Goal: Information Seeking & Learning: Learn about a topic

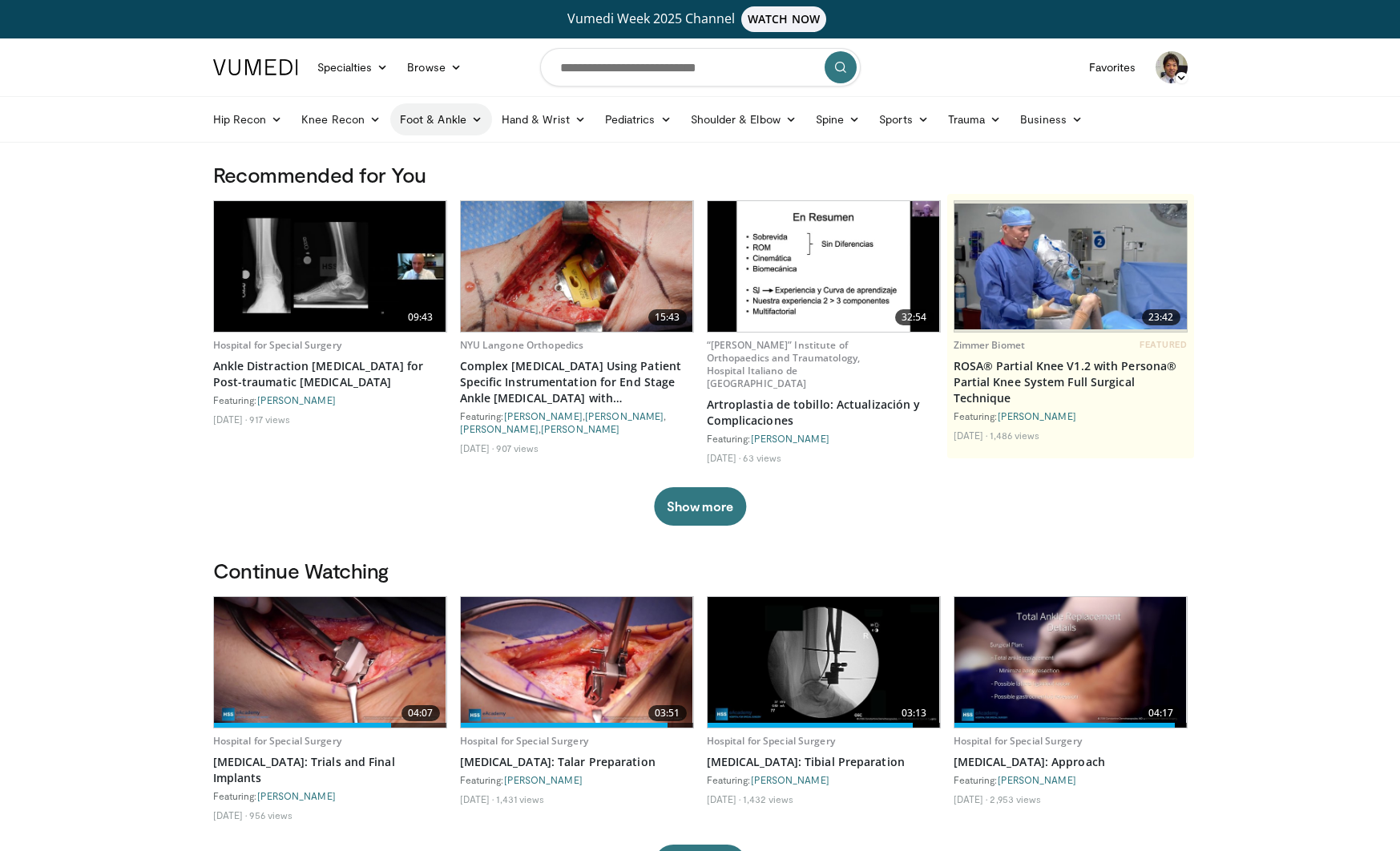
click at [428, 128] on link "Foot & Ankle" at bounding box center [441, 119] width 102 height 32
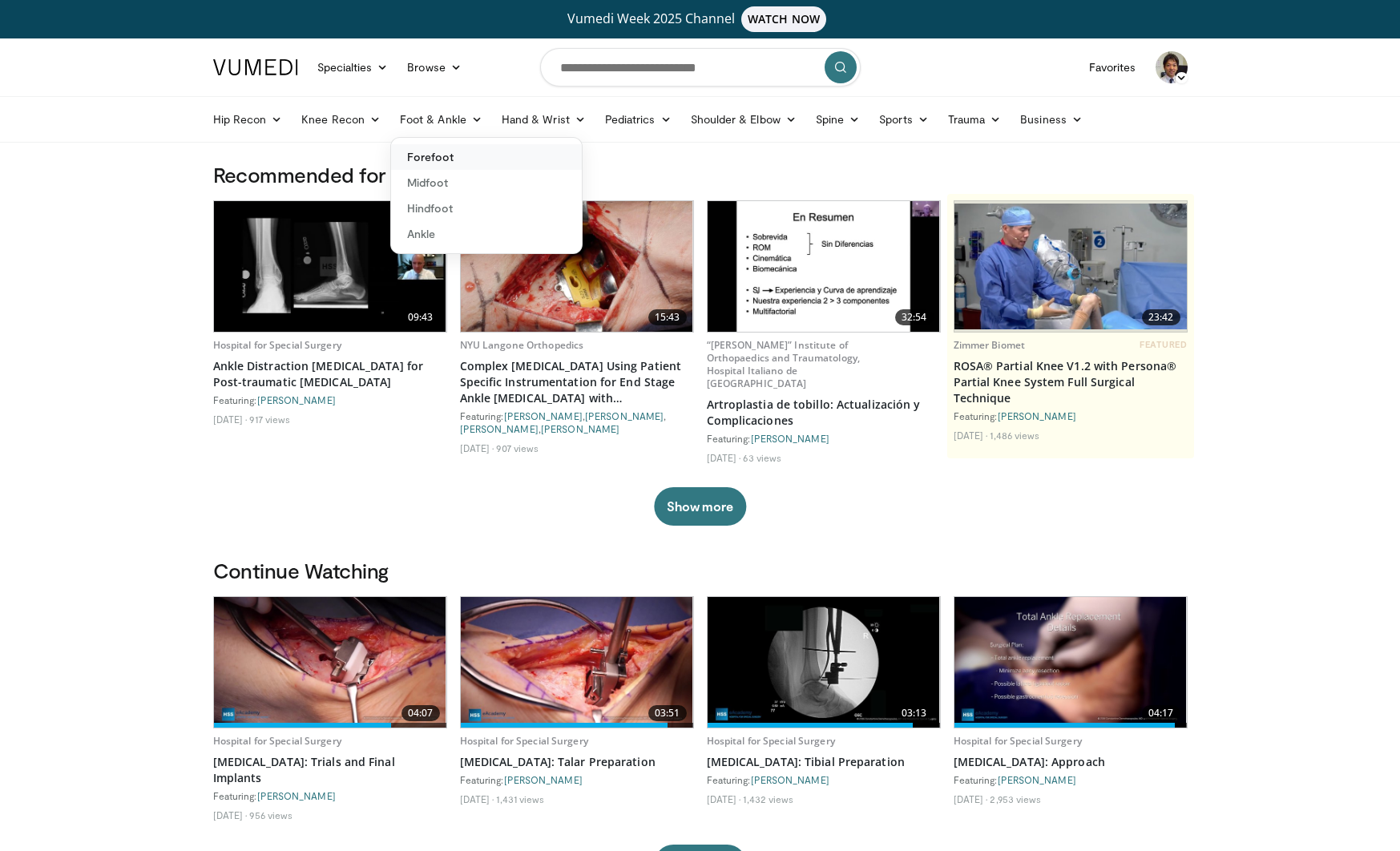
click at [429, 156] on link "Forefoot" at bounding box center [487, 157] width 191 height 26
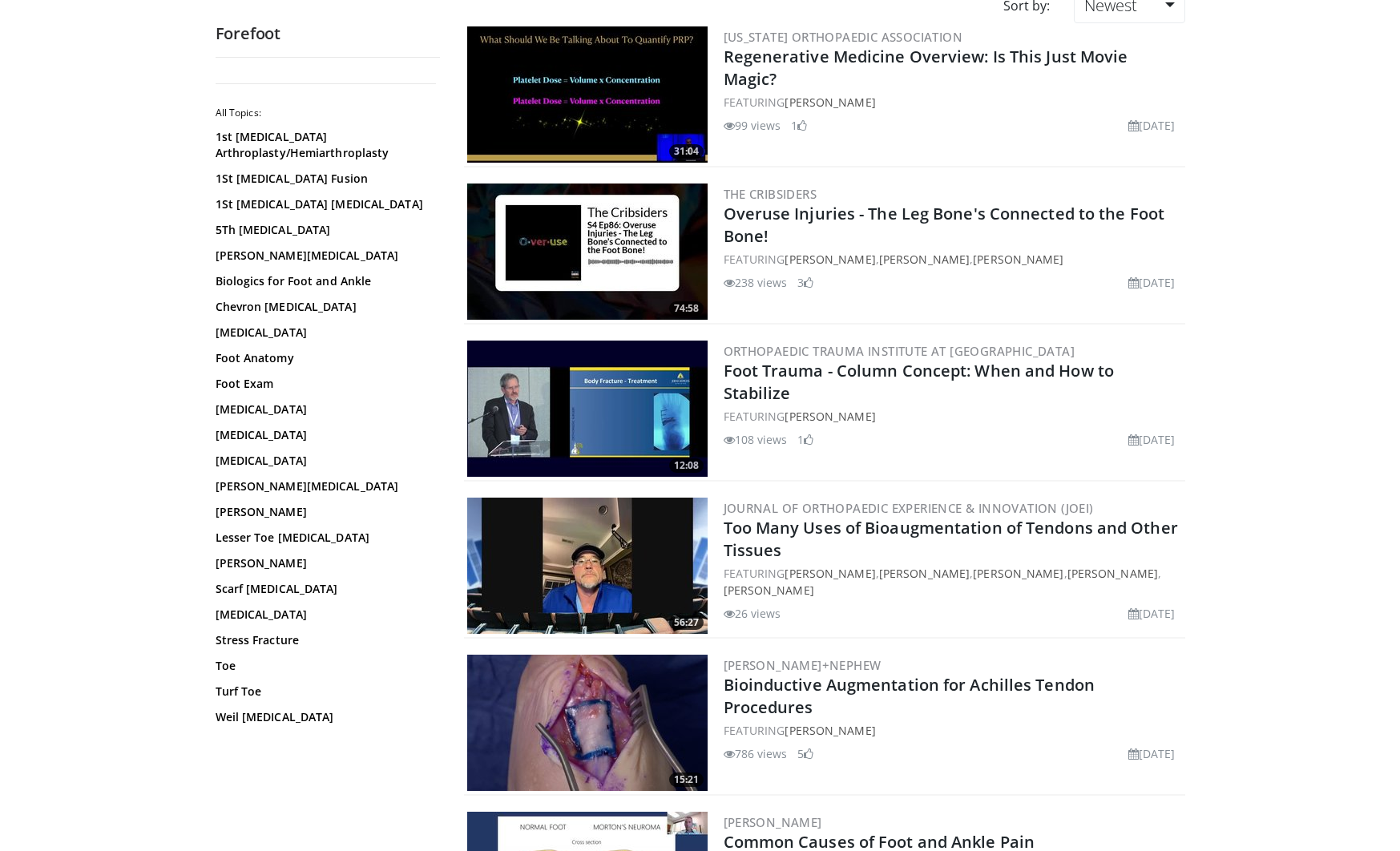
scroll to position [198, 0]
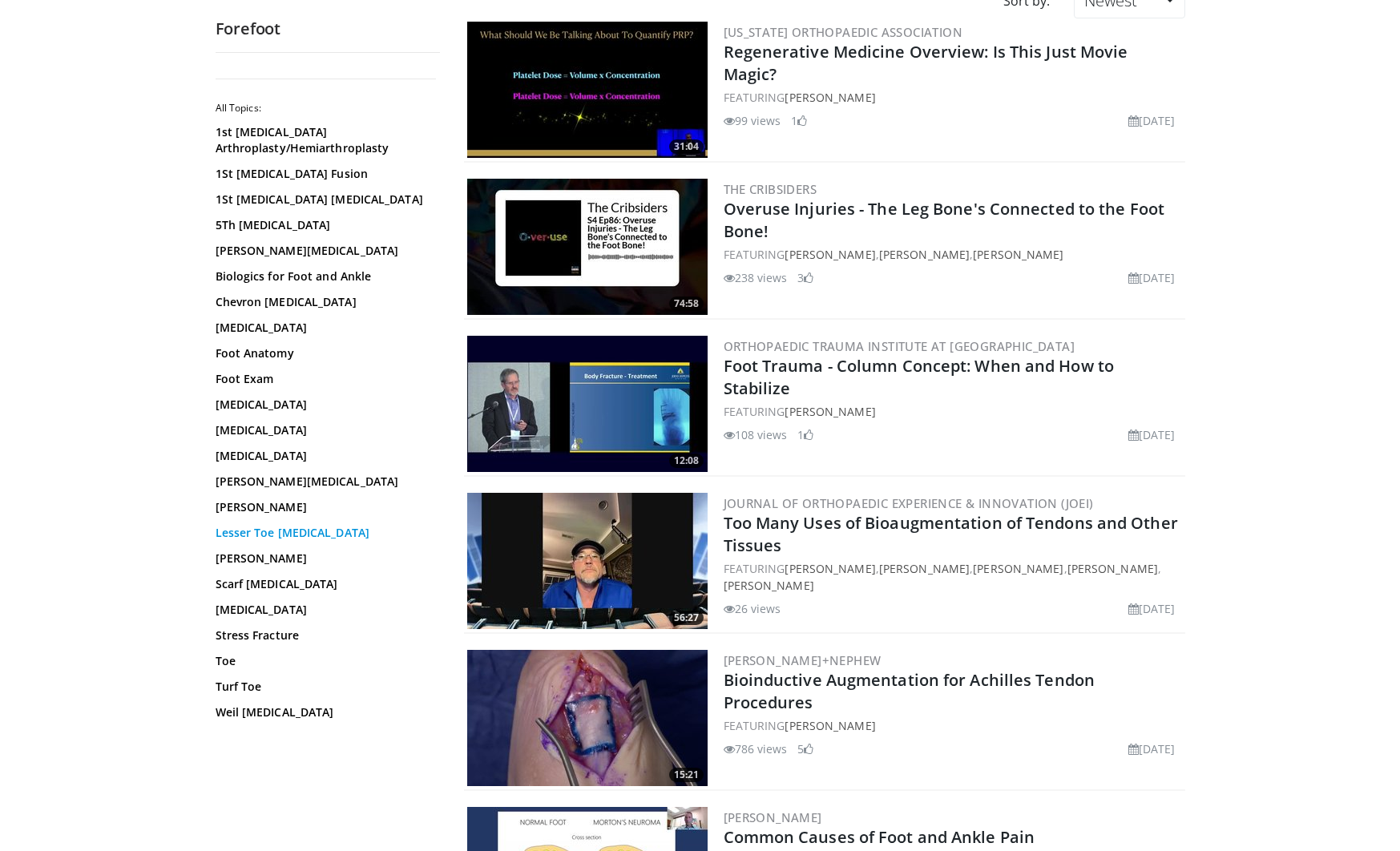
click at [255, 536] on link "Lesser Toe Deformity" at bounding box center [324, 532] width 217 height 16
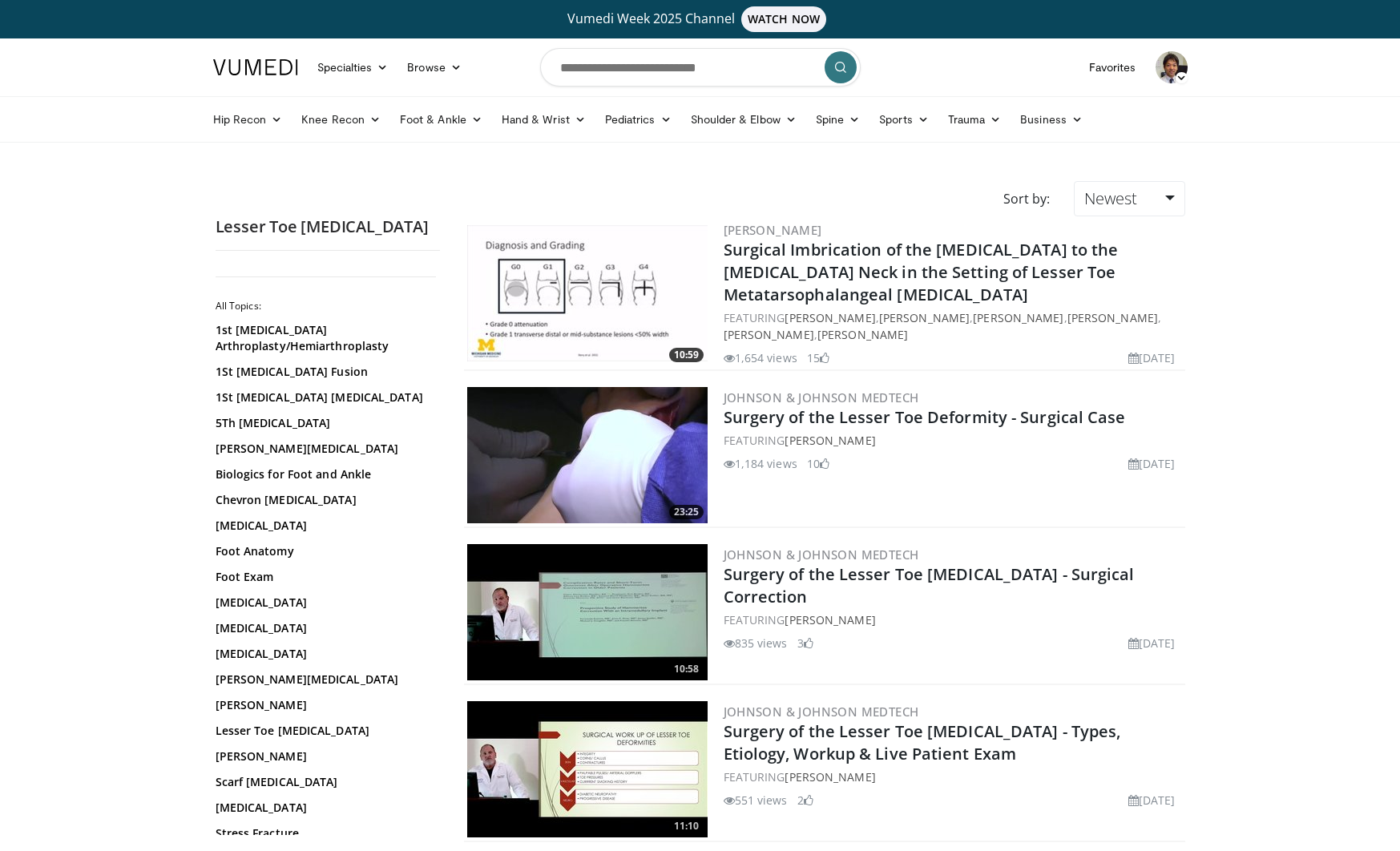
click at [650, 462] on img at bounding box center [588, 454] width 241 height 136
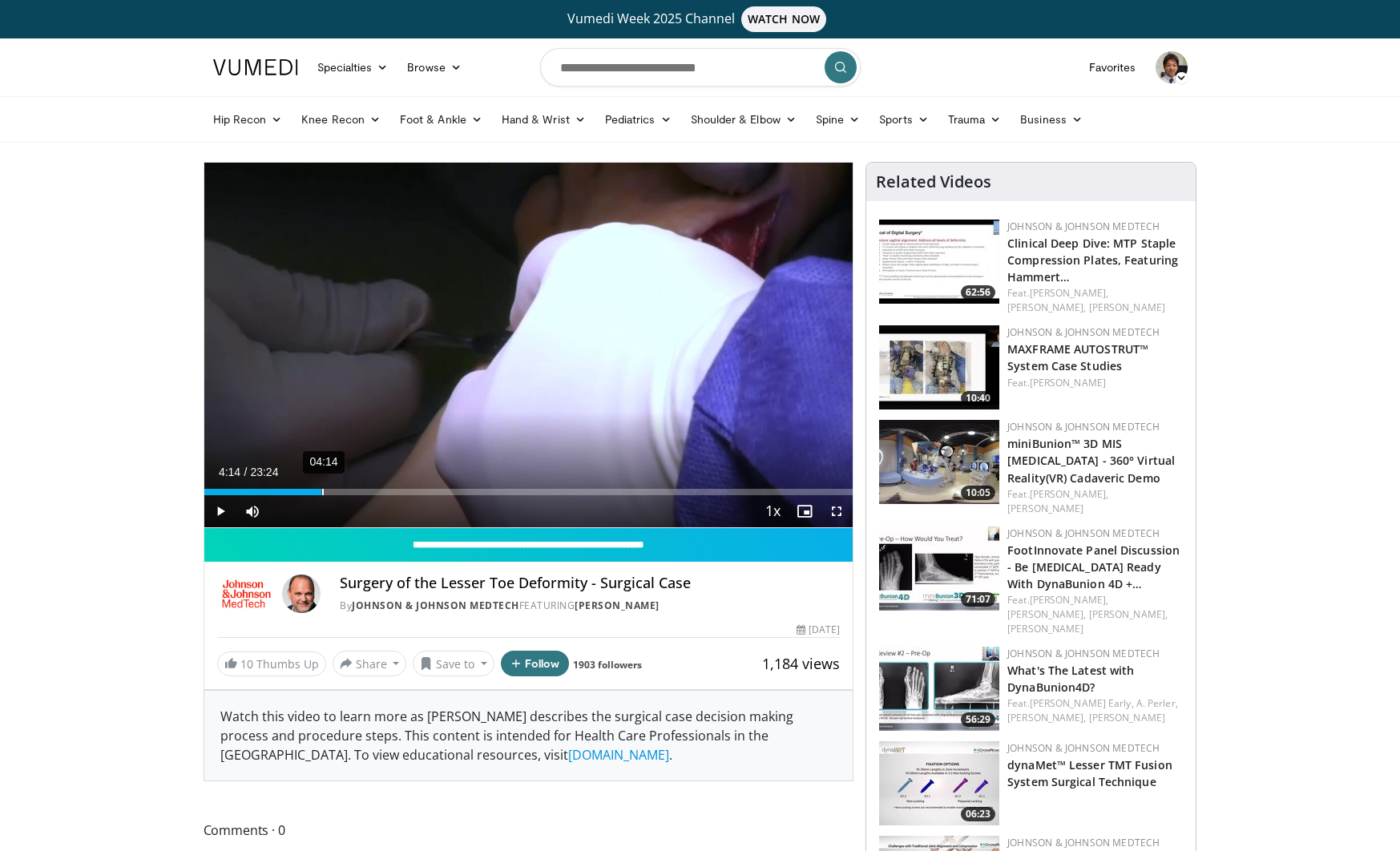
click at [322, 494] on div "04:14" at bounding box center [323, 491] width 2 height 6
click at [379, 495] on div "Current Time 4:16 / Duration 23:24 Play Skip Backward Skip Forward Mute Loaded …" at bounding box center [528, 511] width 649 height 32
click at [443, 495] on div "Current Time 6:22 / Duration 23:24 Pause Skip Backward Skip Forward Mute Loaded…" at bounding box center [528, 511] width 649 height 32
click at [479, 495] on div "Current Time 6:22 / Duration 23:24 Pause Skip Backward Skip Forward Mute Loaded…" at bounding box center [528, 511] width 649 height 32
click at [538, 496] on div "Current Time 6:23 / Duration 23:24 Pause Skip Backward Skip Forward Mute Loaded…" at bounding box center [528, 511] width 649 height 32
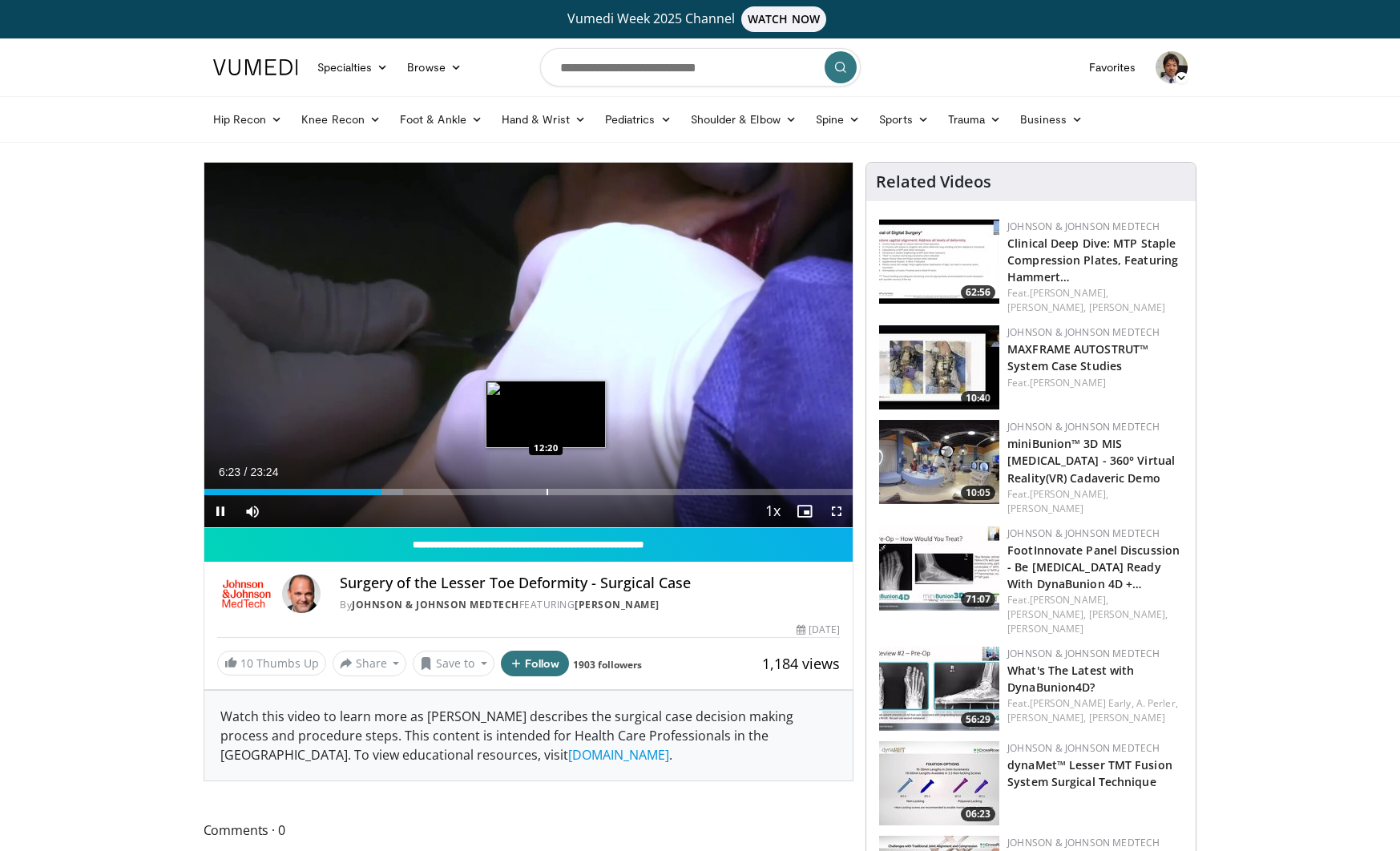
click at [547, 491] on div "Progress Bar" at bounding box center [548, 491] width 2 height 6
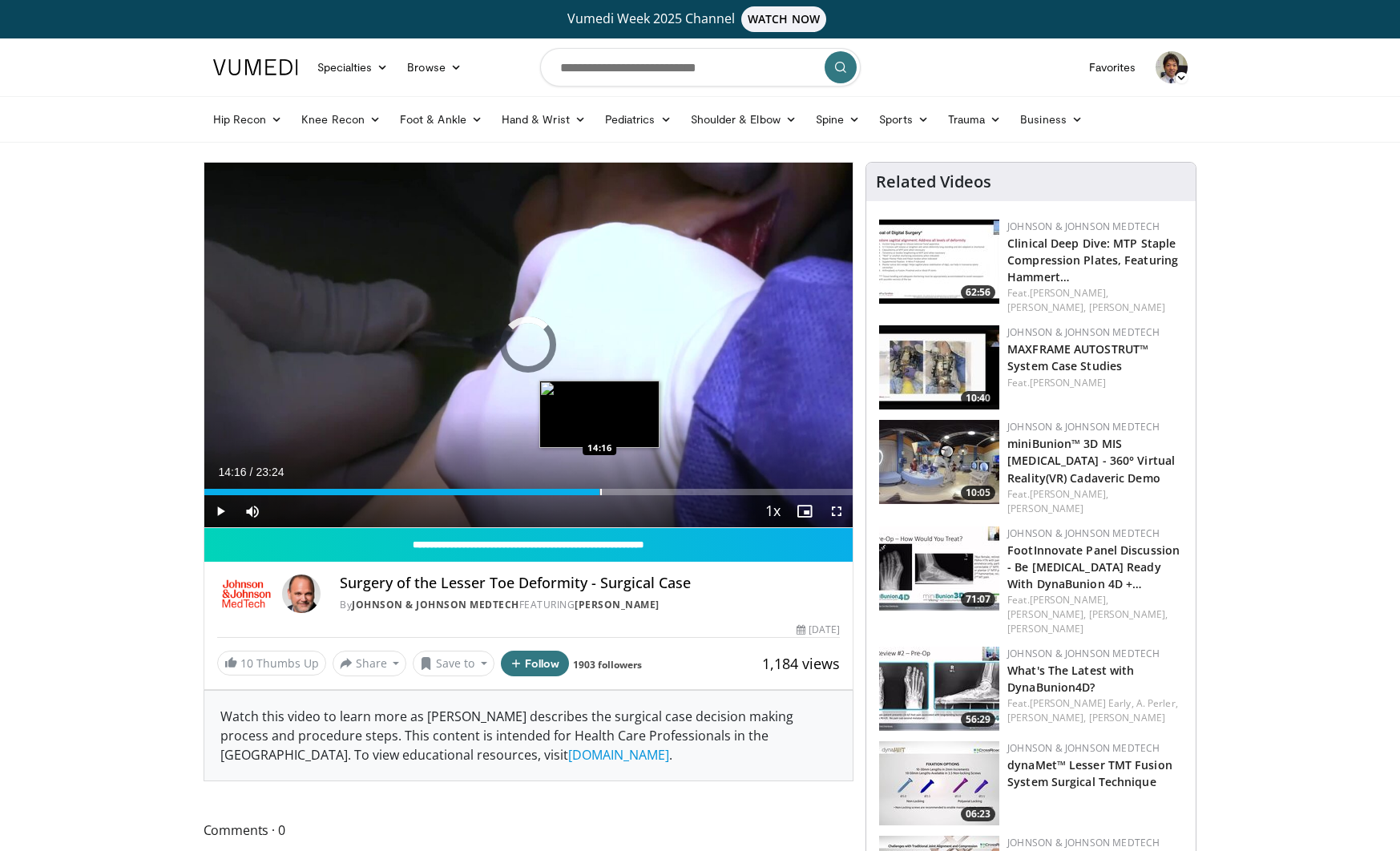
click at [601, 488] on div "Progress Bar" at bounding box center [601, 491] width 2 height 6
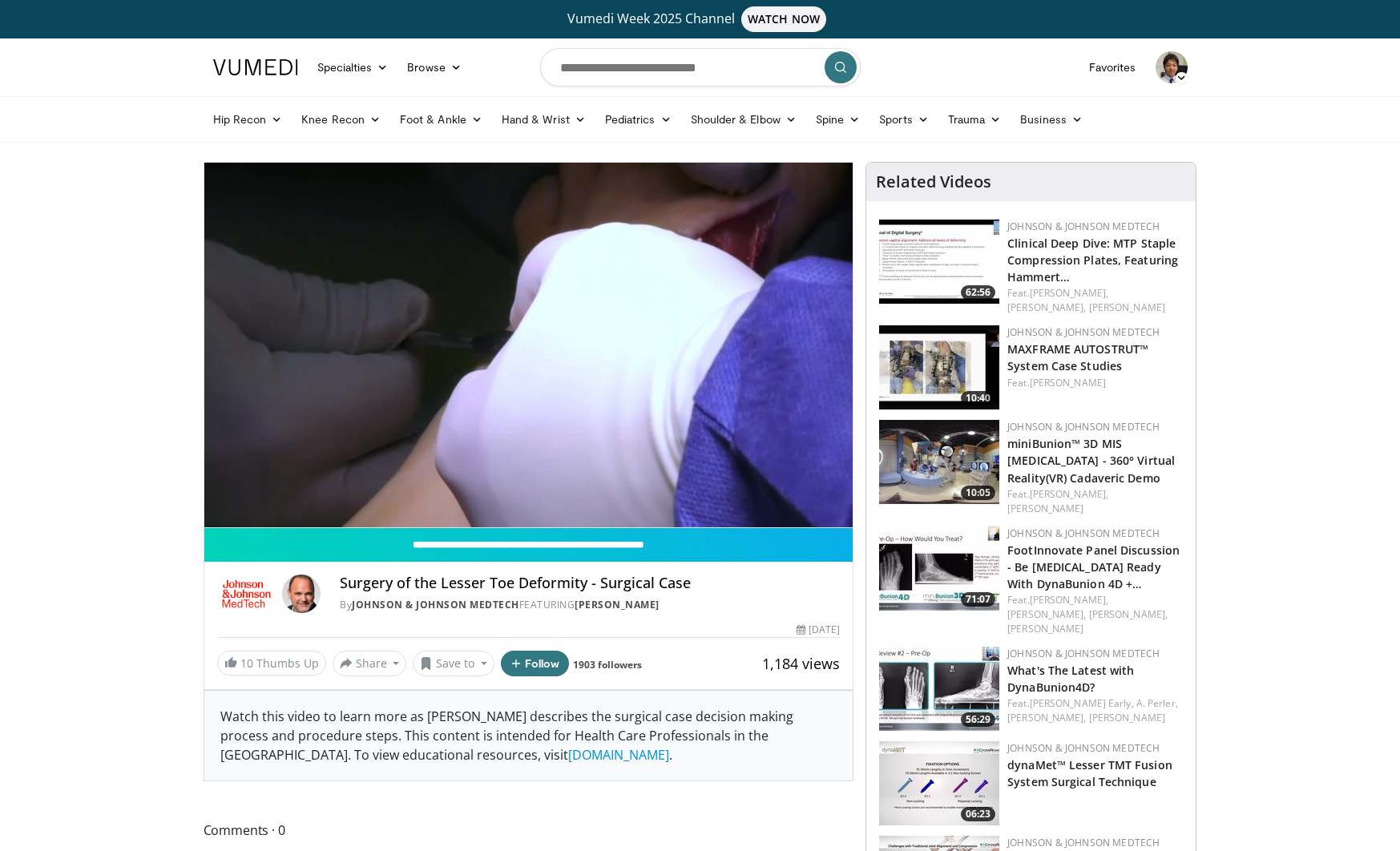
click at [656, 487] on div "10 seconds Tap to unmute" at bounding box center [528, 345] width 649 height 364
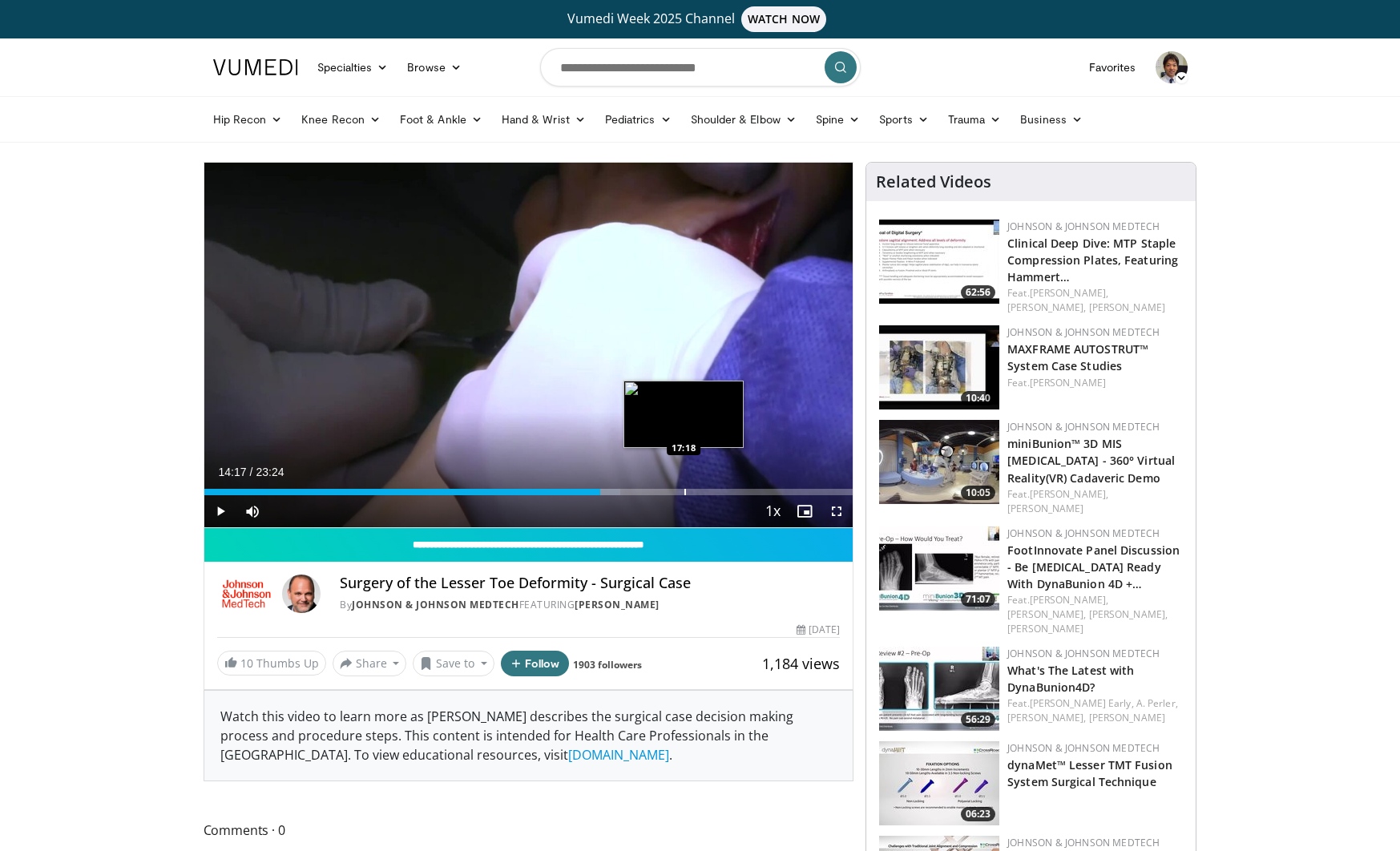
click at [684, 488] on div "Progress Bar" at bounding box center [685, 491] width 2 height 6
click at [726, 490] on div "Progress Bar" at bounding box center [727, 491] width 2 height 6
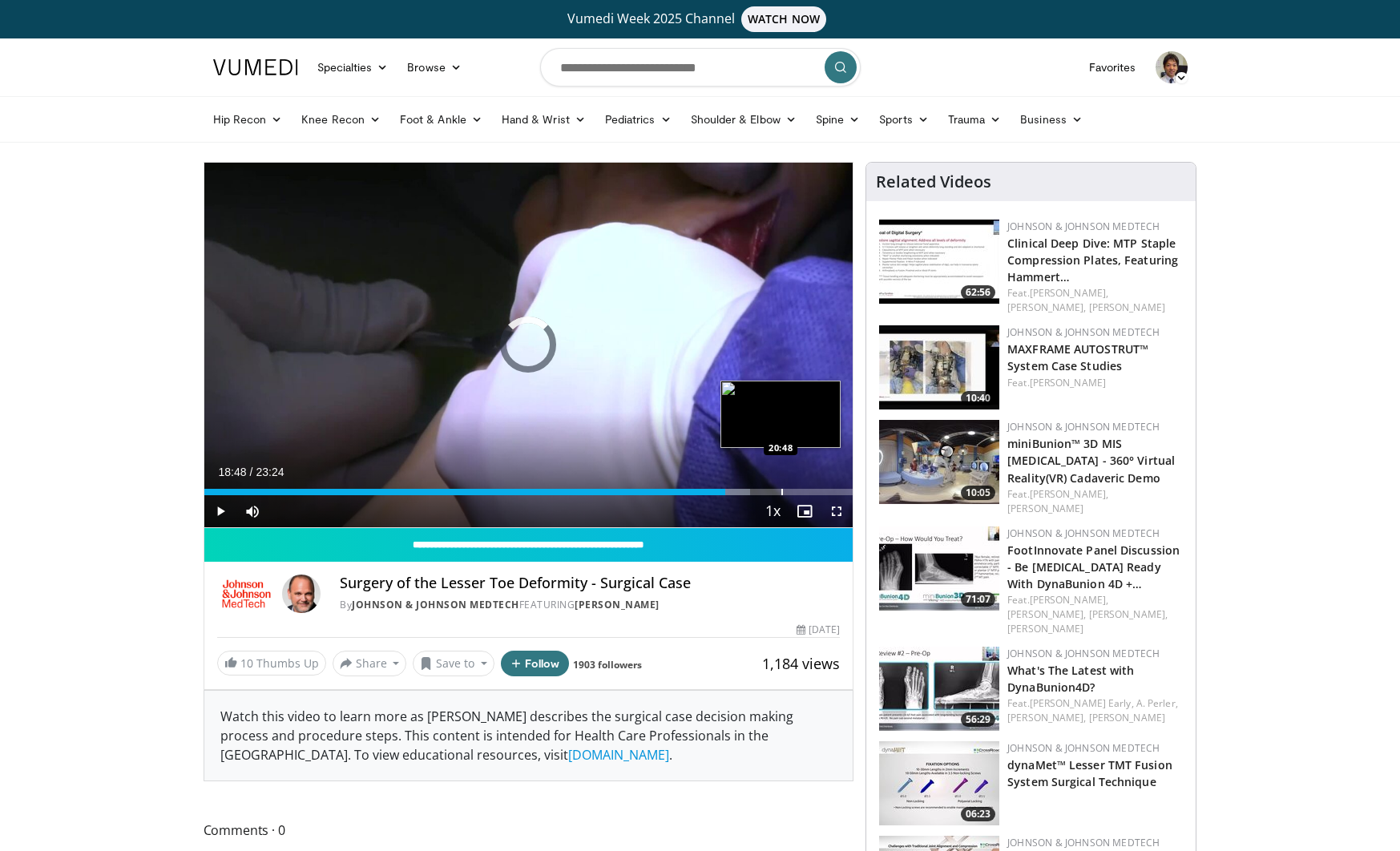
click at [781, 487] on div "Loaded : 84.12% 18:48 20:48" at bounding box center [528, 487] width 649 height 15
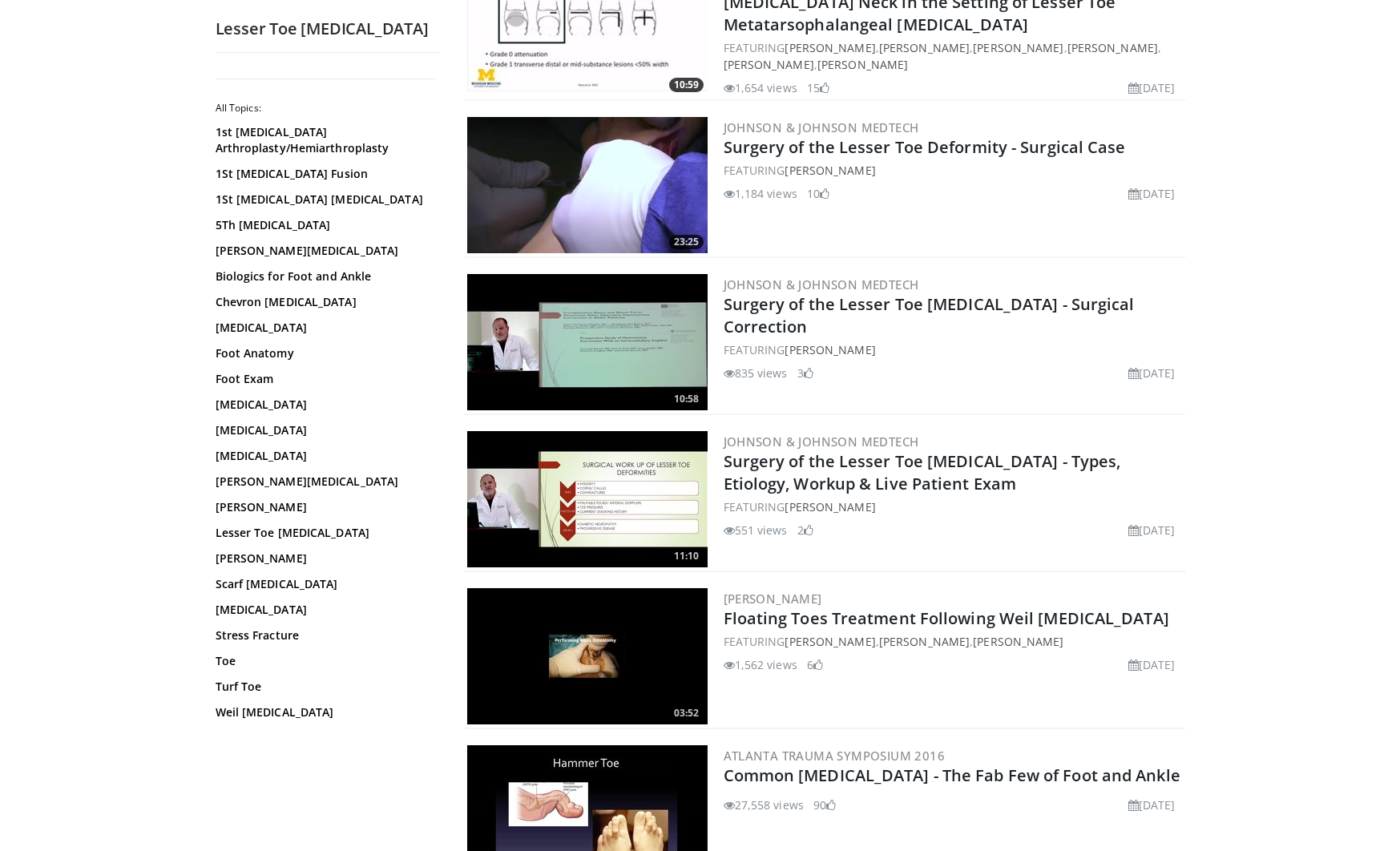
scroll to position [274, 0]
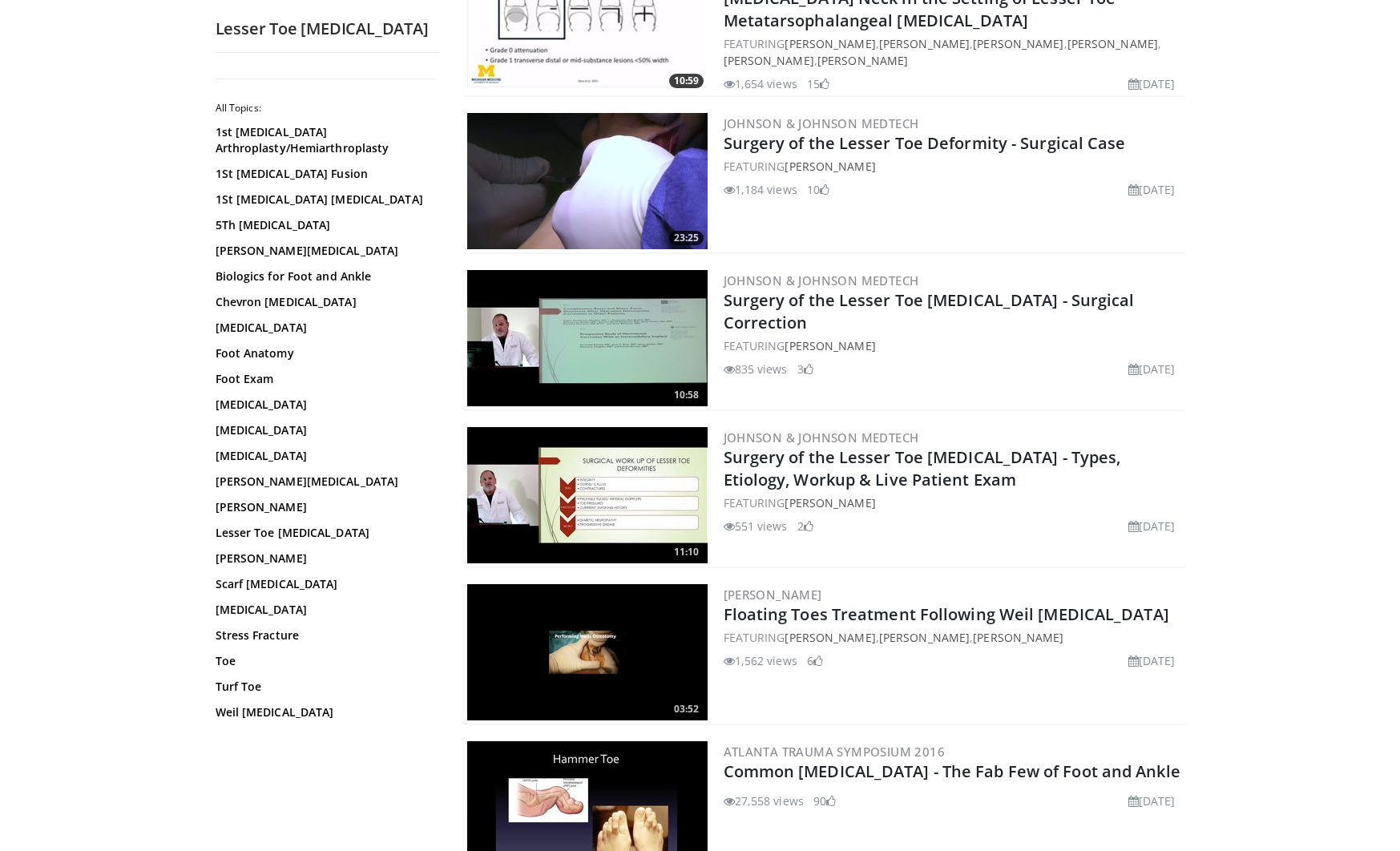
click at [576, 656] on img at bounding box center [588, 651] width 241 height 136
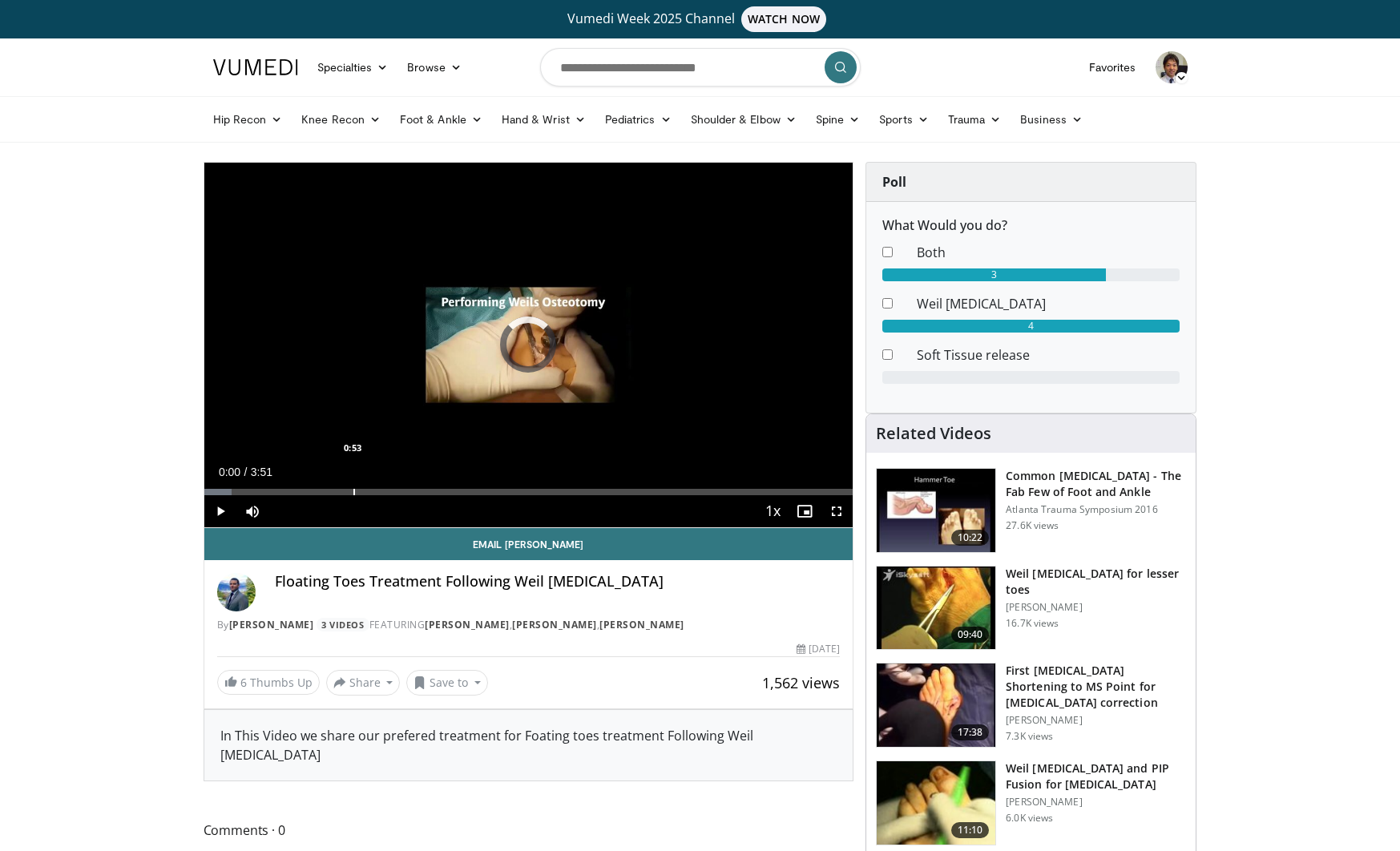
click at [353, 490] on div "Progress Bar" at bounding box center [354, 491] width 2 height 6
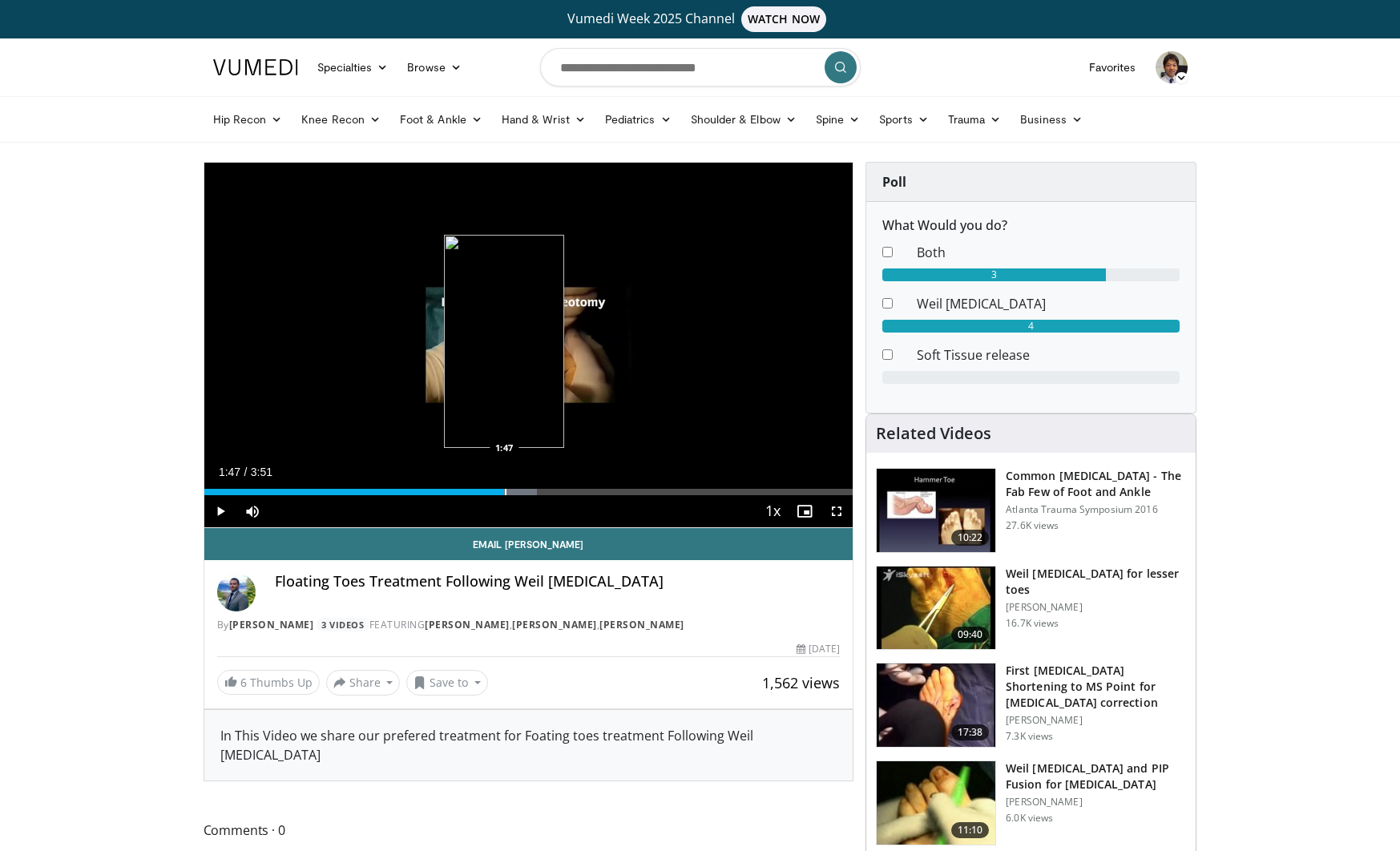
click at [505, 493] on div "Progress Bar" at bounding box center [506, 491] width 2 height 6
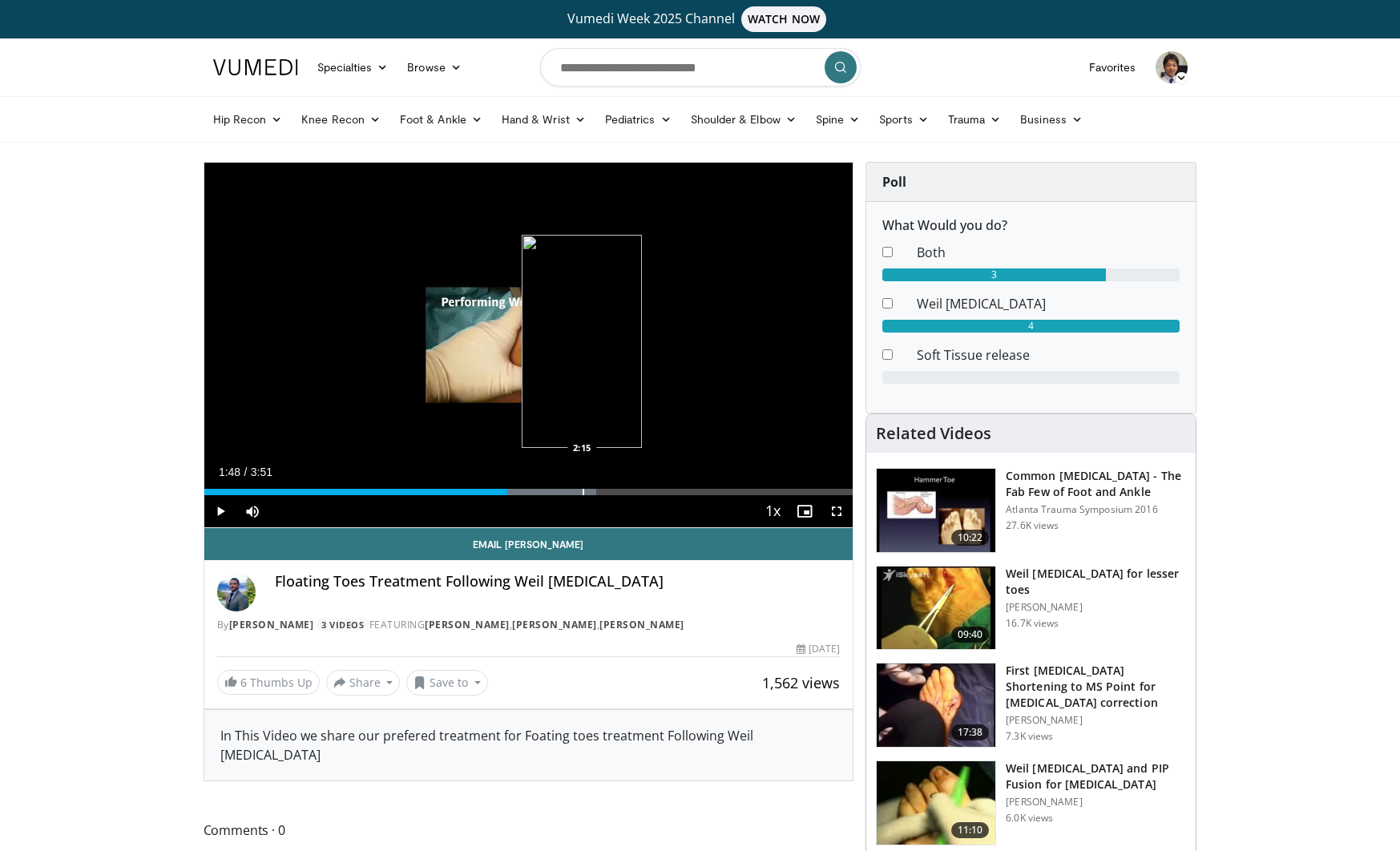
click at [583, 493] on div "Progress Bar" at bounding box center [584, 491] width 2 height 6
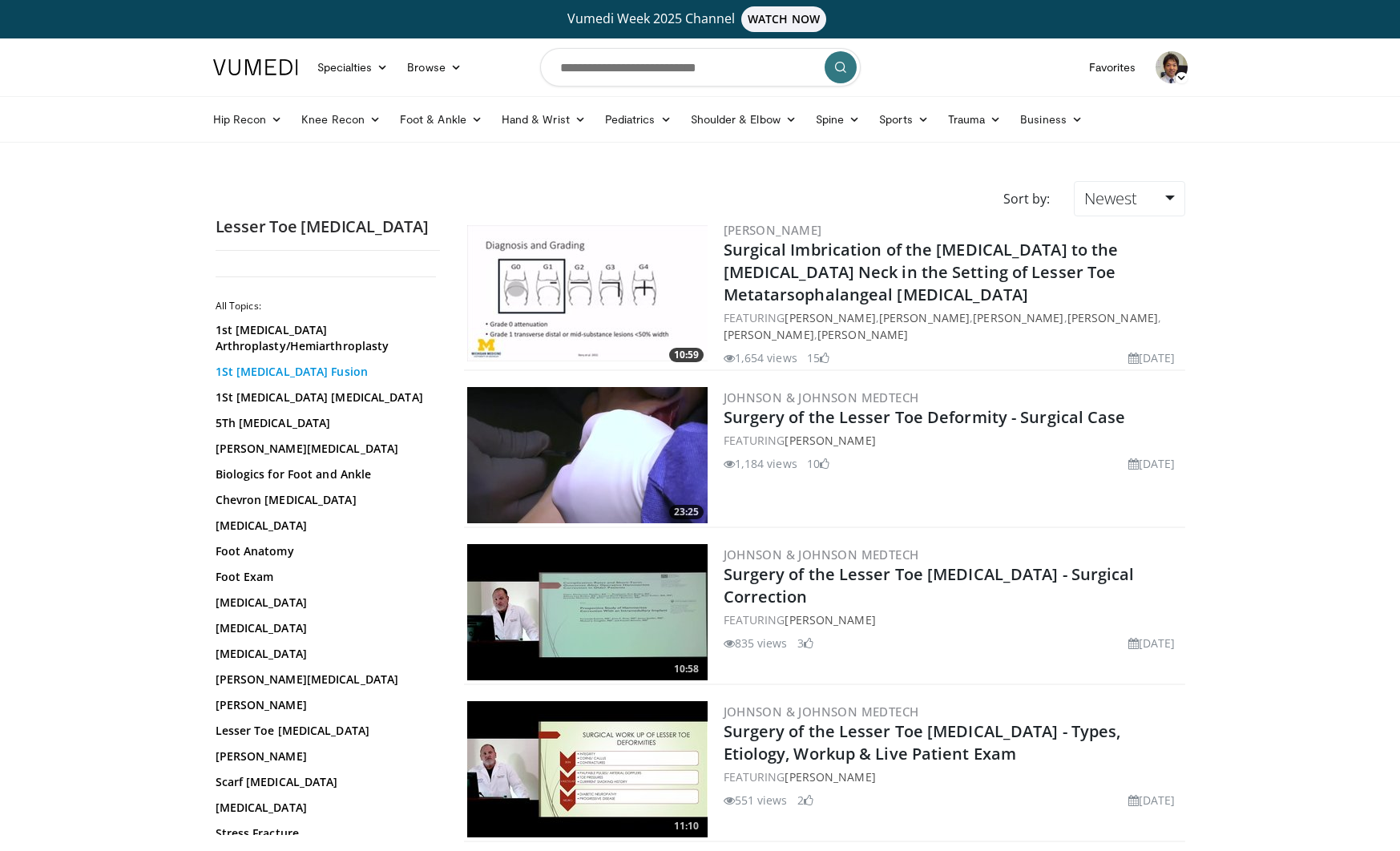
click at [279, 374] on link "1St [MEDICAL_DATA] Fusion" at bounding box center [324, 371] width 217 height 16
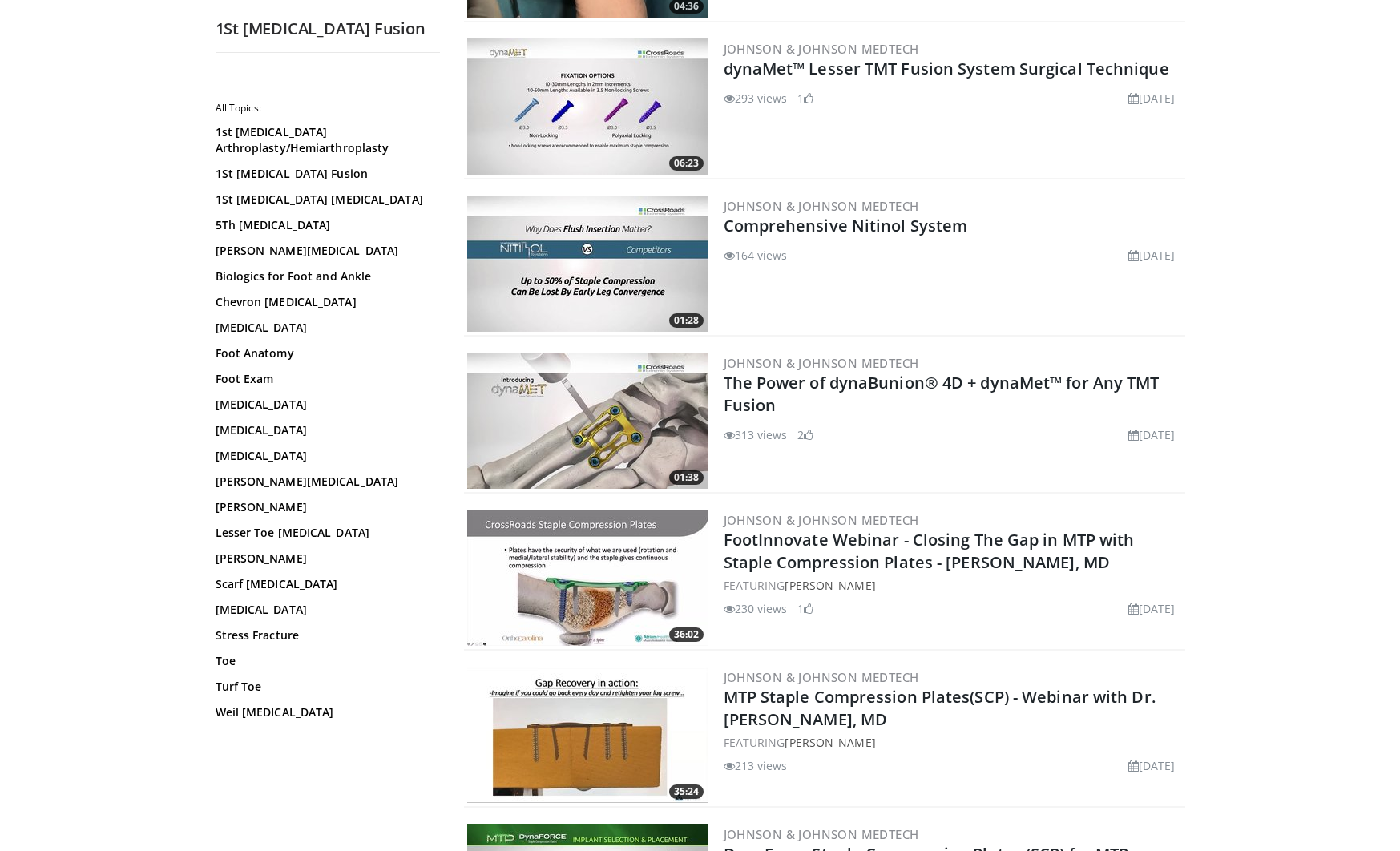
scroll to position [920, 0]
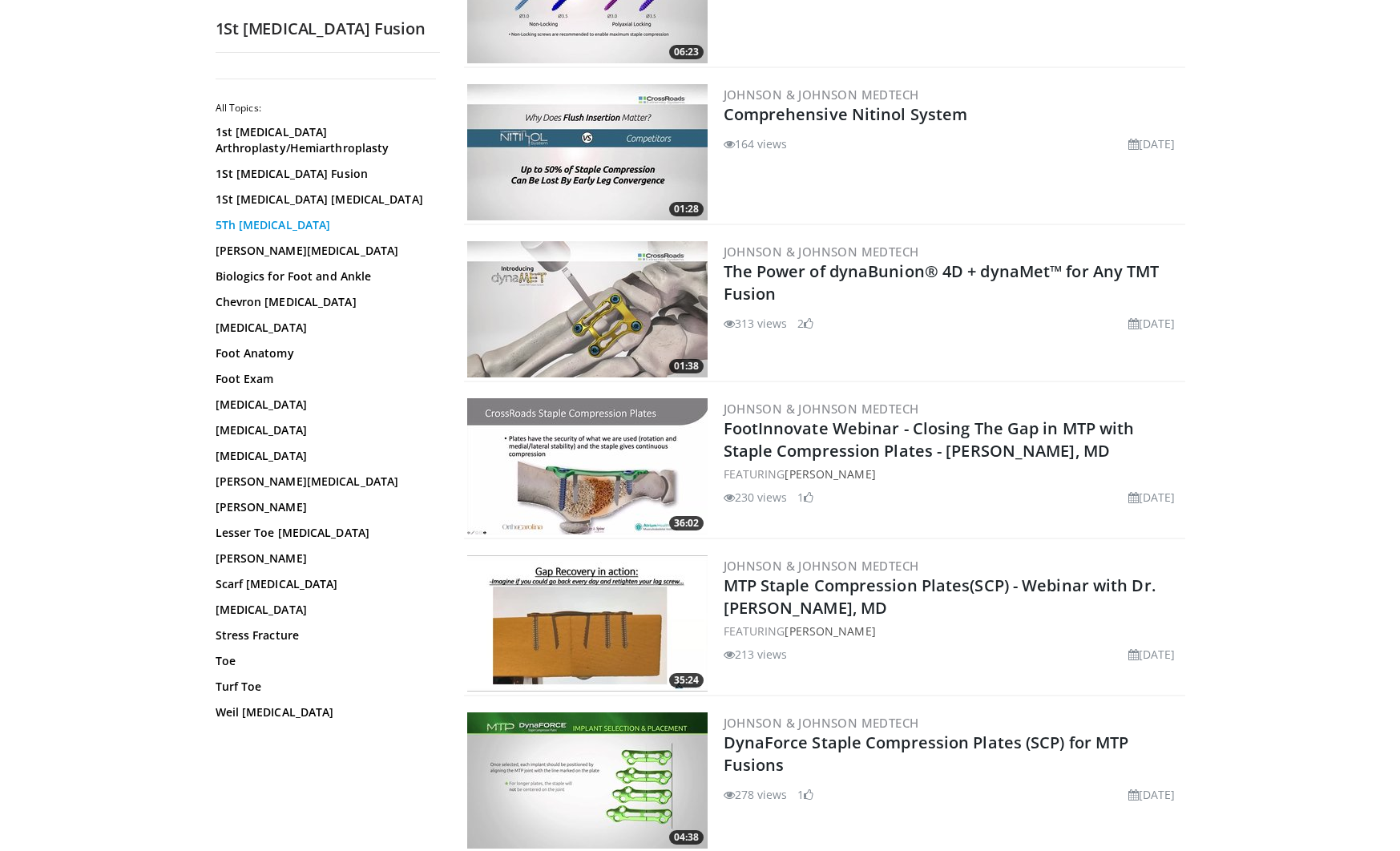
click at [265, 221] on link "5Th [MEDICAL_DATA]" at bounding box center [324, 225] width 217 height 16
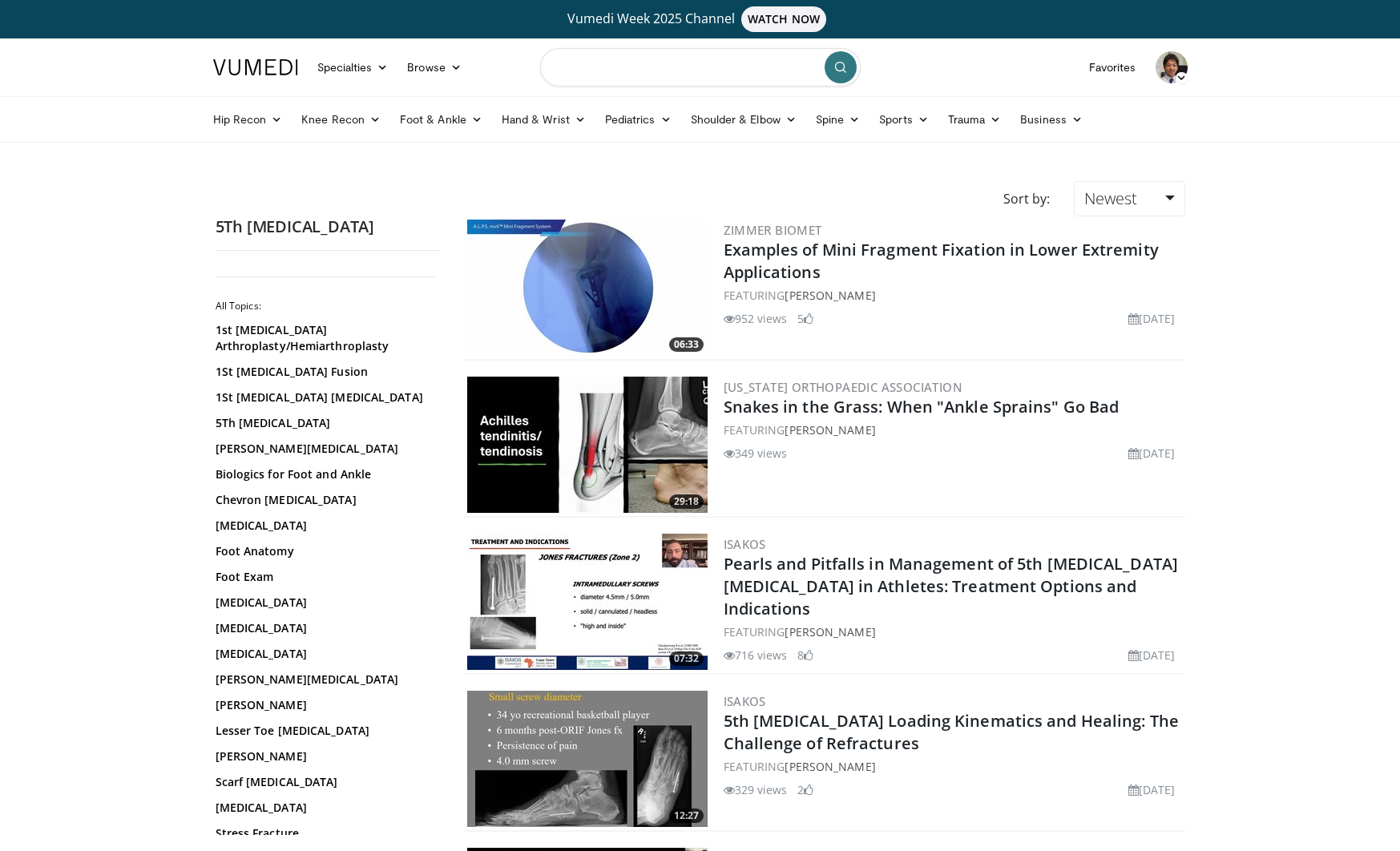
click at [601, 67] on input "Search topics, interventions" at bounding box center [700, 68] width 320 height 39
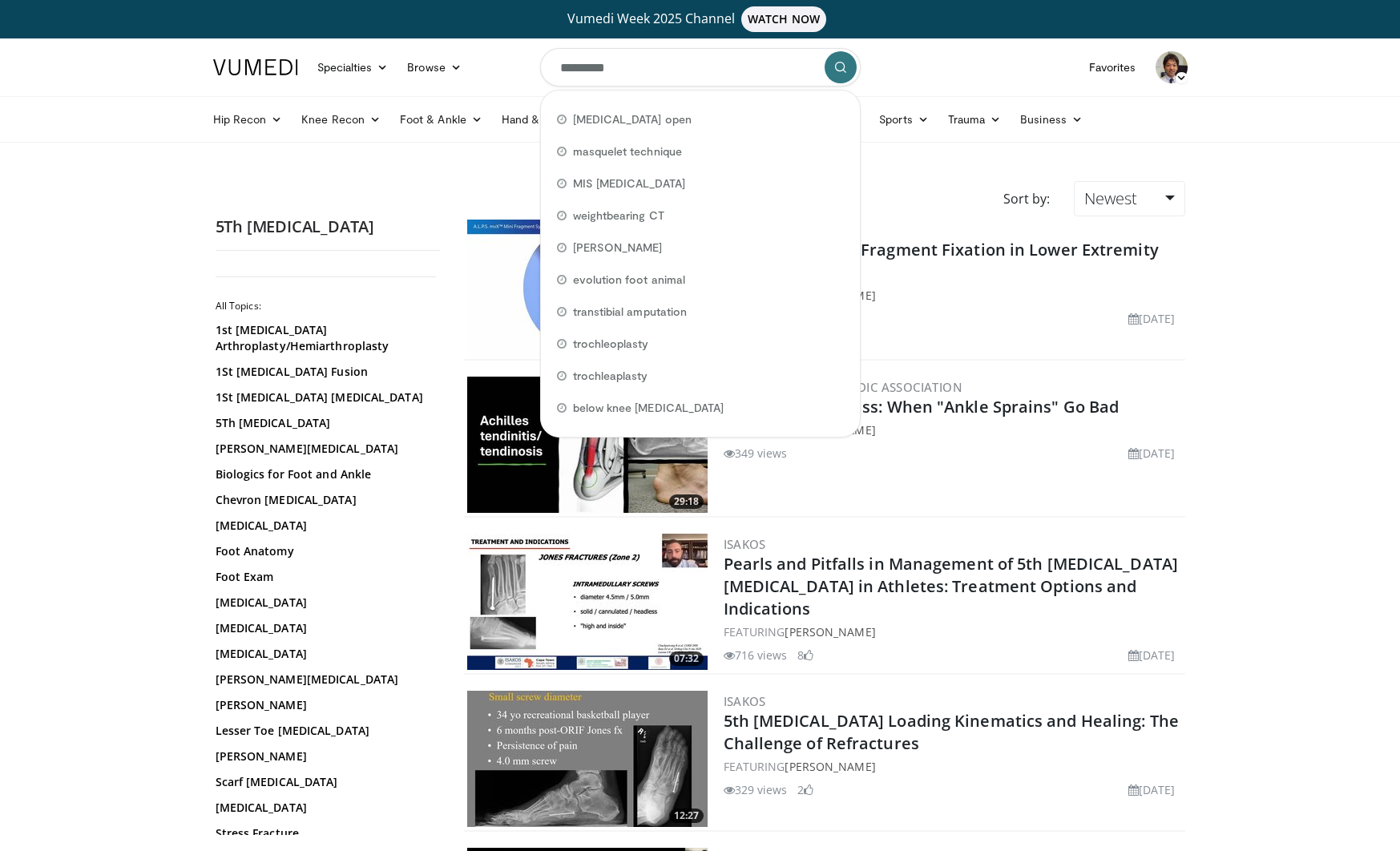
type input "**********"
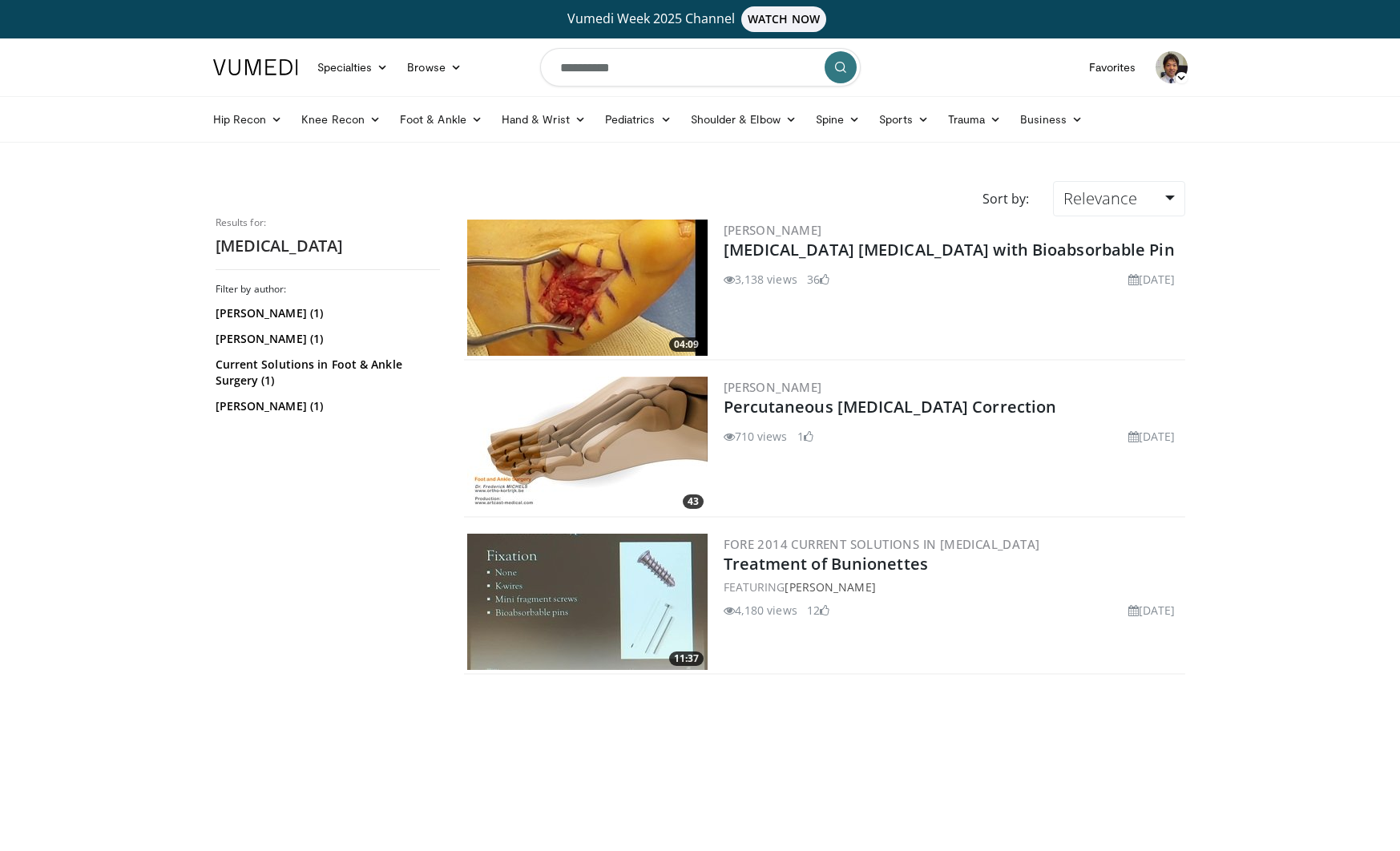
click at [588, 605] on img at bounding box center [588, 601] width 241 height 136
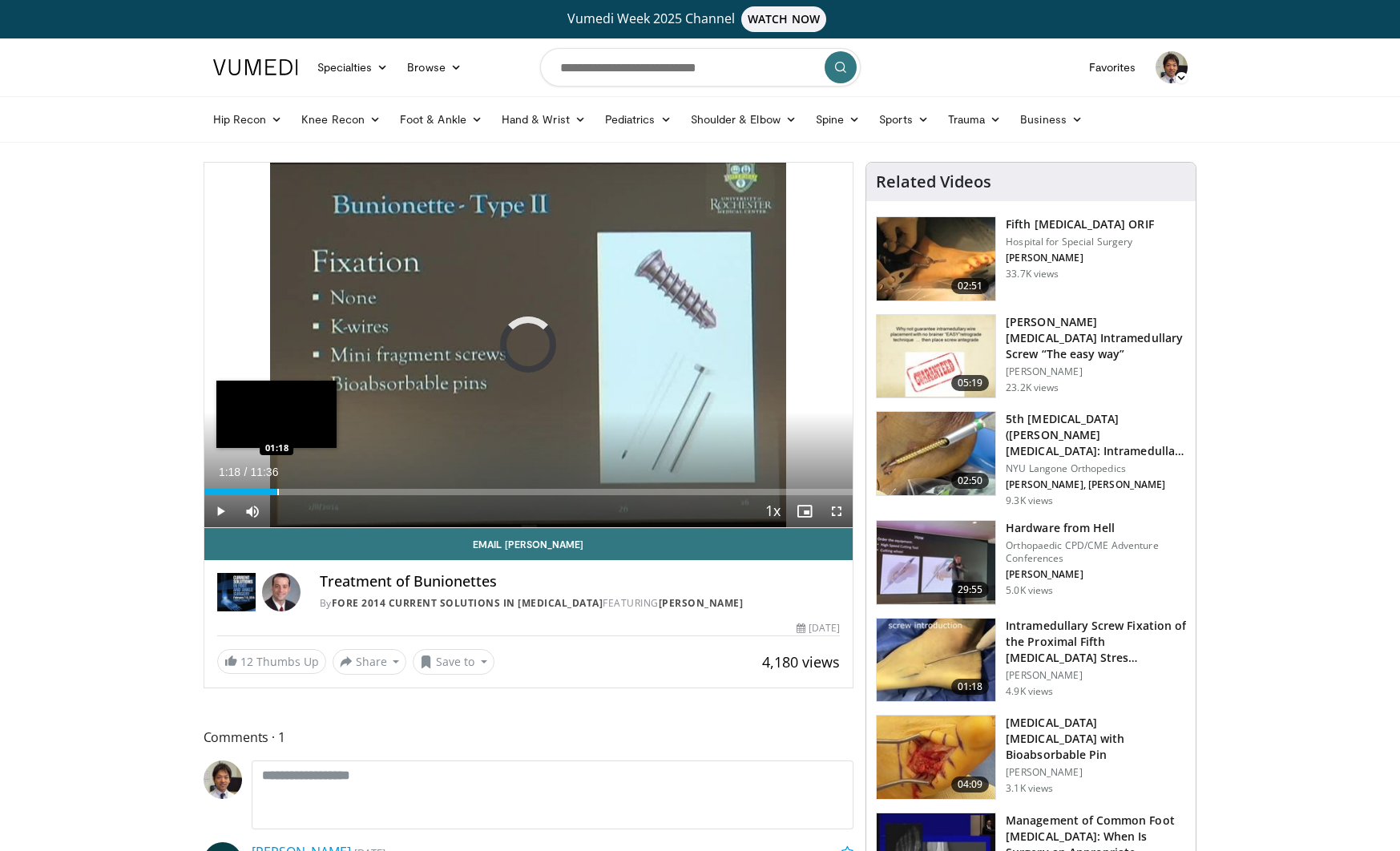
click at [278, 493] on div "Progress Bar" at bounding box center [279, 491] width 2 height 6
click at [322, 491] on div "Progress Bar" at bounding box center [323, 491] width 2 height 6
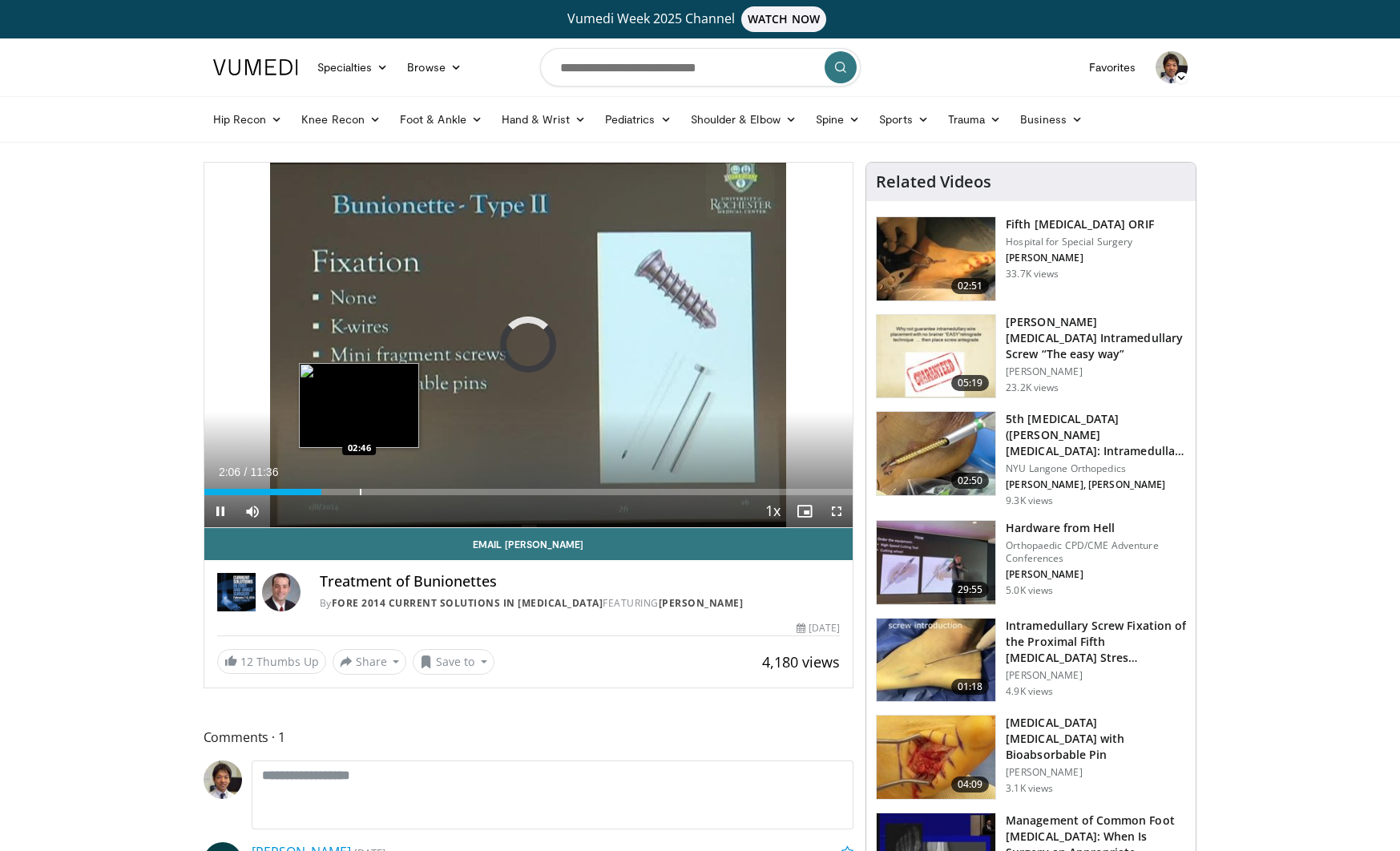
click at [360, 493] on div "Progress Bar" at bounding box center [361, 491] width 2 height 6
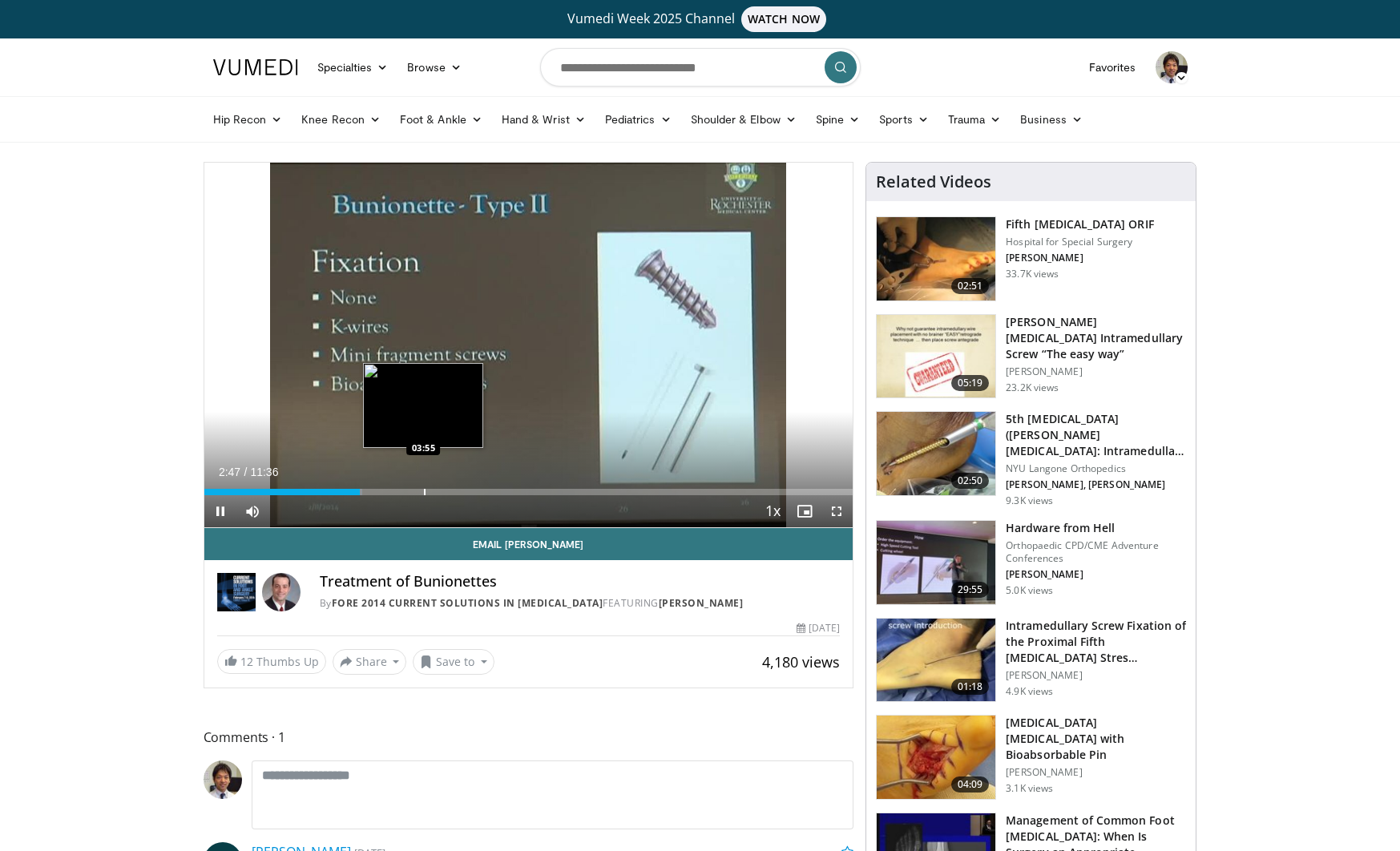
click at [424, 491] on div "Progress Bar" at bounding box center [425, 491] width 2 height 6
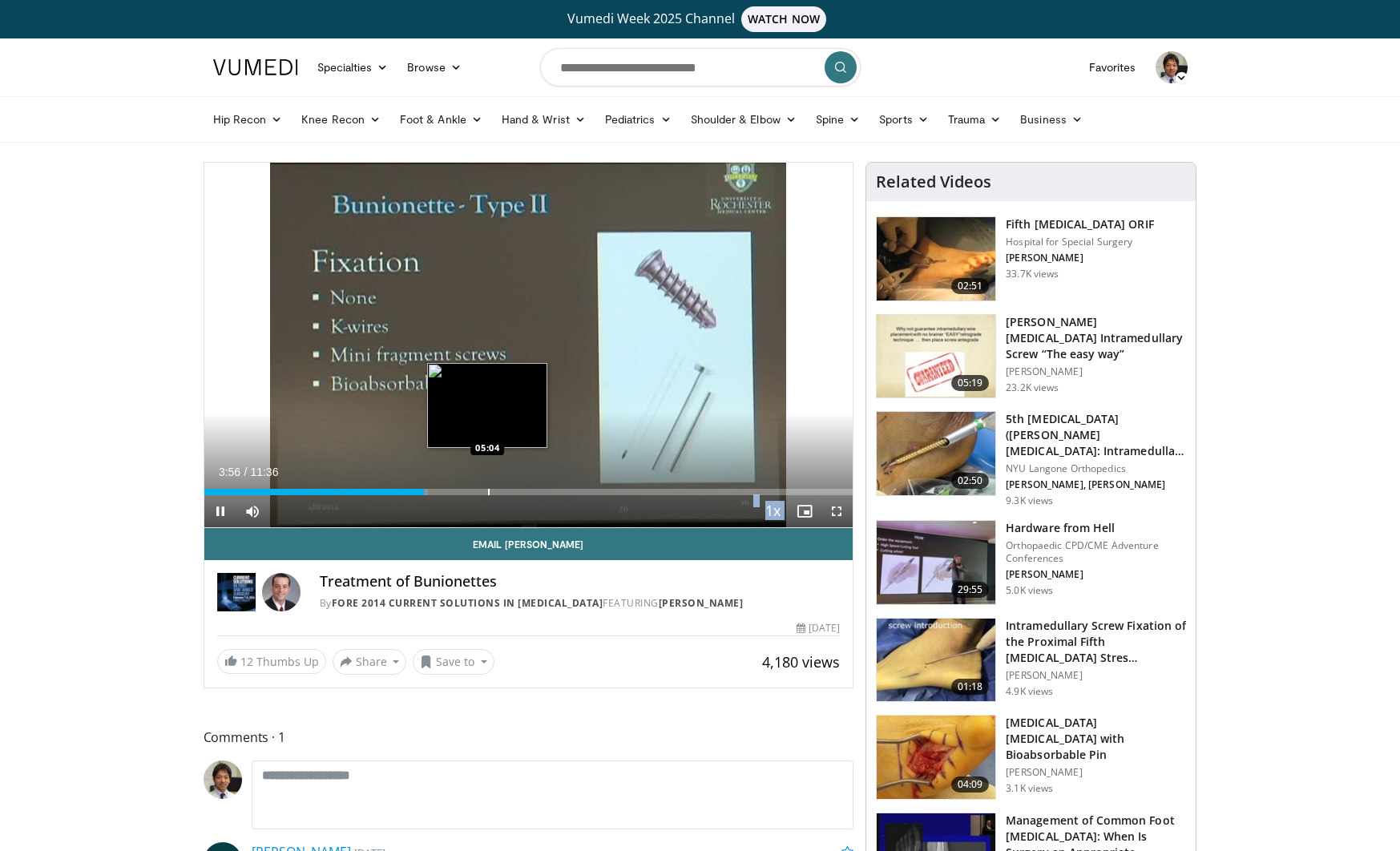
click at [487, 493] on video-js "**********" at bounding box center [528, 345] width 649 height 365
click at [470, 489] on div "Progress Bar" at bounding box center [471, 491] width 2 height 6
click at [497, 488] on div "Progress Bar" at bounding box center [498, 491] width 2 height 6
click at [515, 489] on div "Progress Bar" at bounding box center [516, 491] width 2 height 6
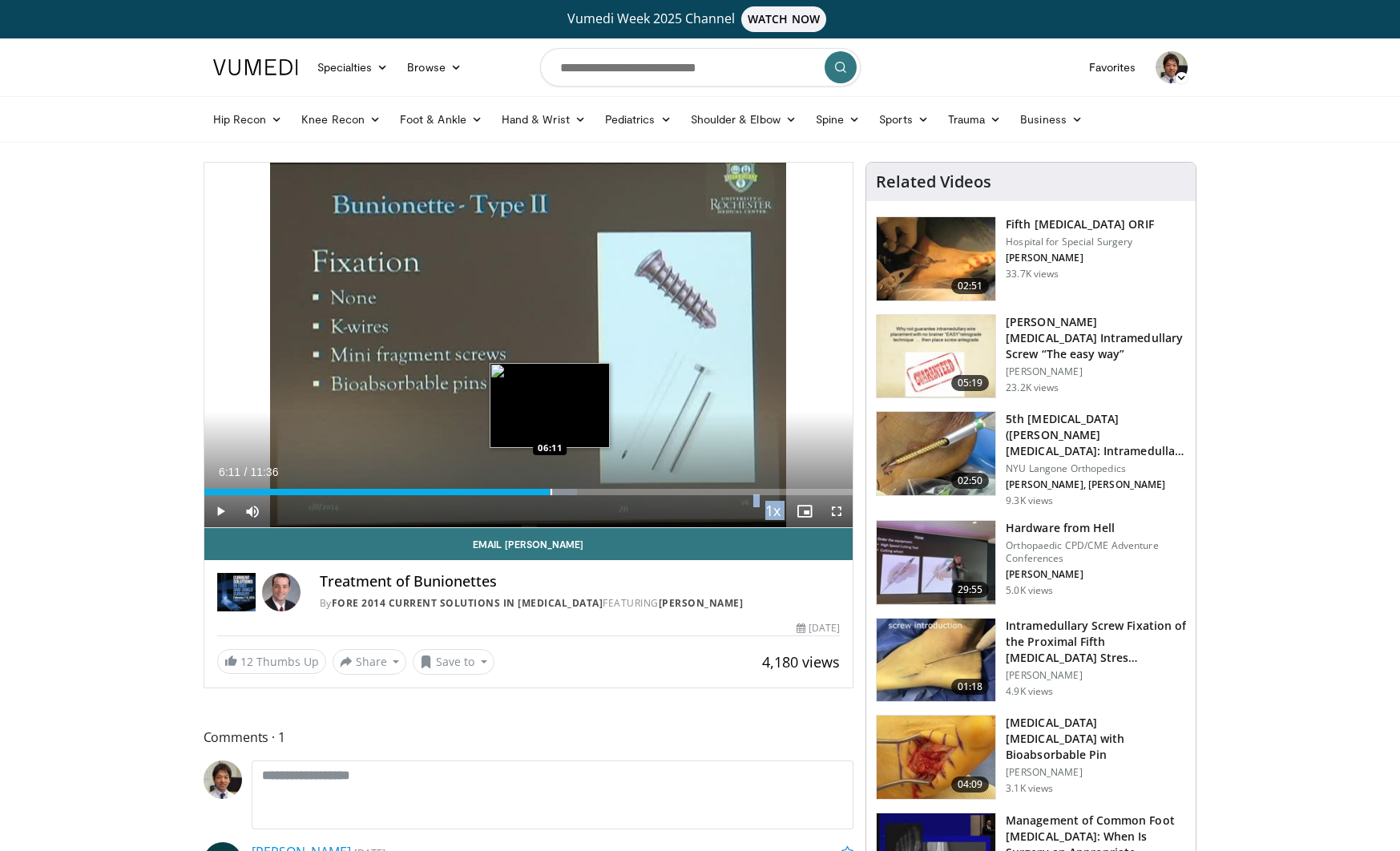
click at [550, 487] on div "Loaded : 57.45% 06:11 06:11" at bounding box center [528, 487] width 649 height 15
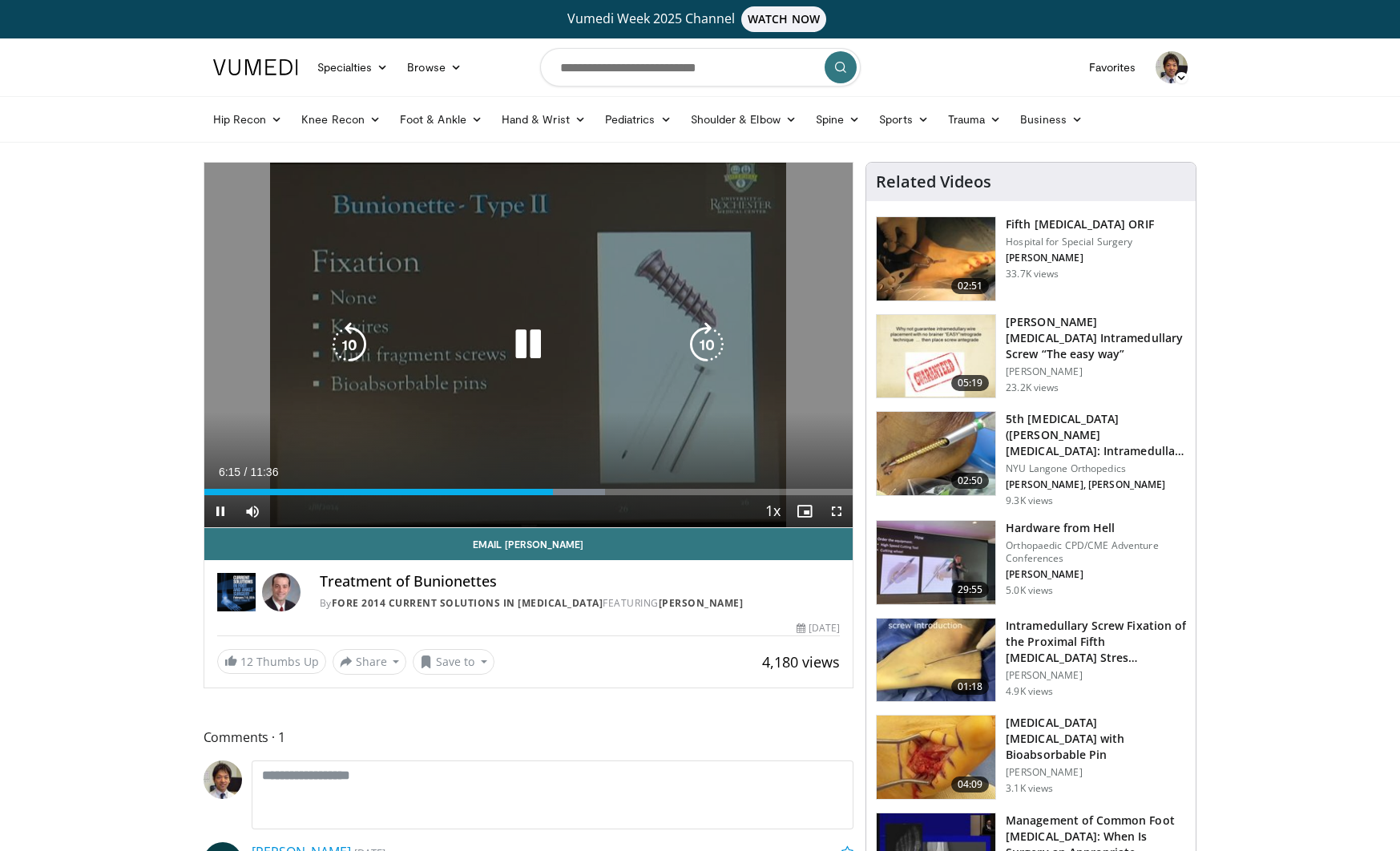
click at [574, 487] on video-js "**********" at bounding box center [528, 345] width 649 height 365
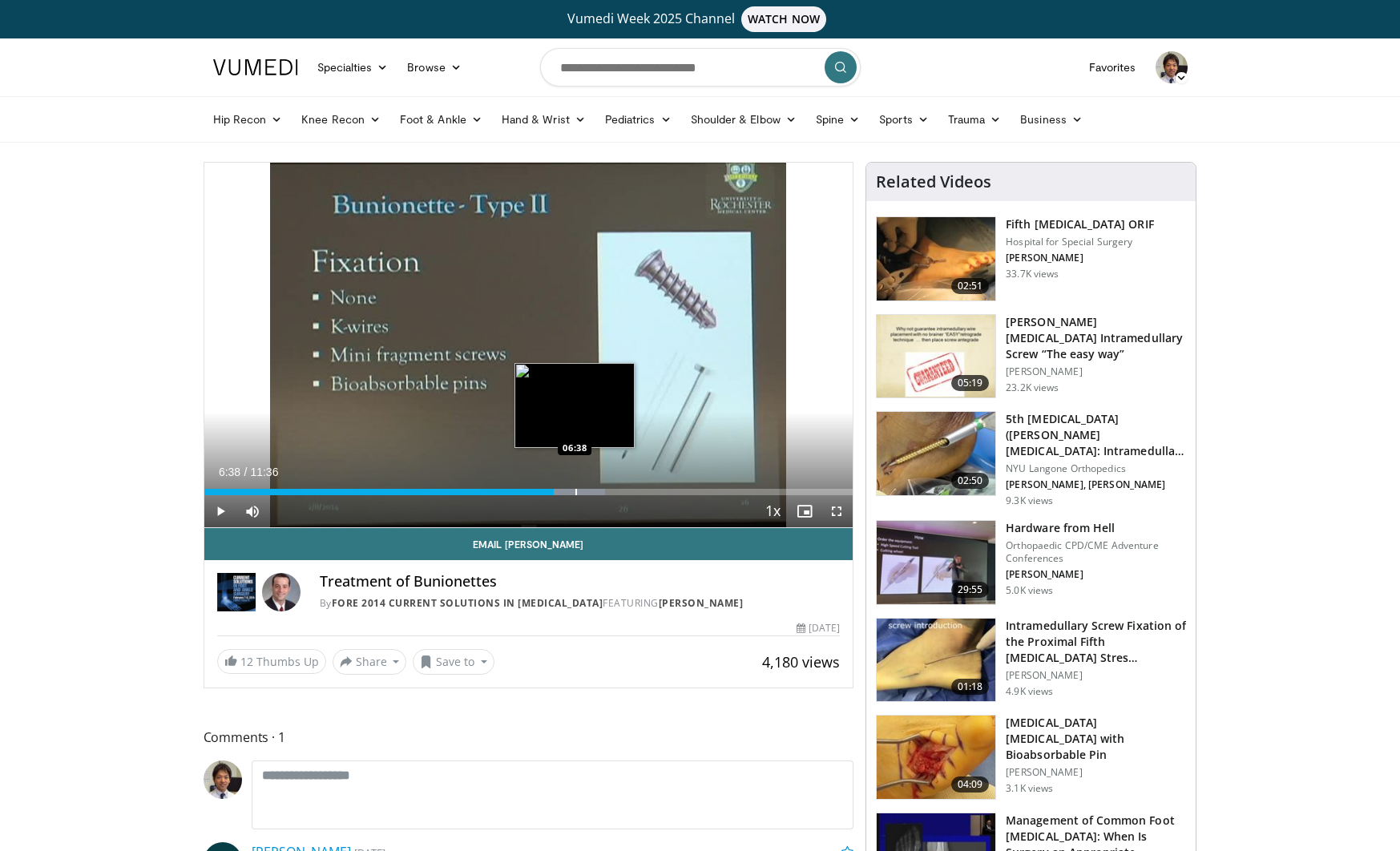
click at [576, 489] on div "Progress Bar" at bounding box center [576, 491] width 2 height 6
click at [606, 492] on div "Progress Bar" at bounding box center [607, 491] width 2 height 6
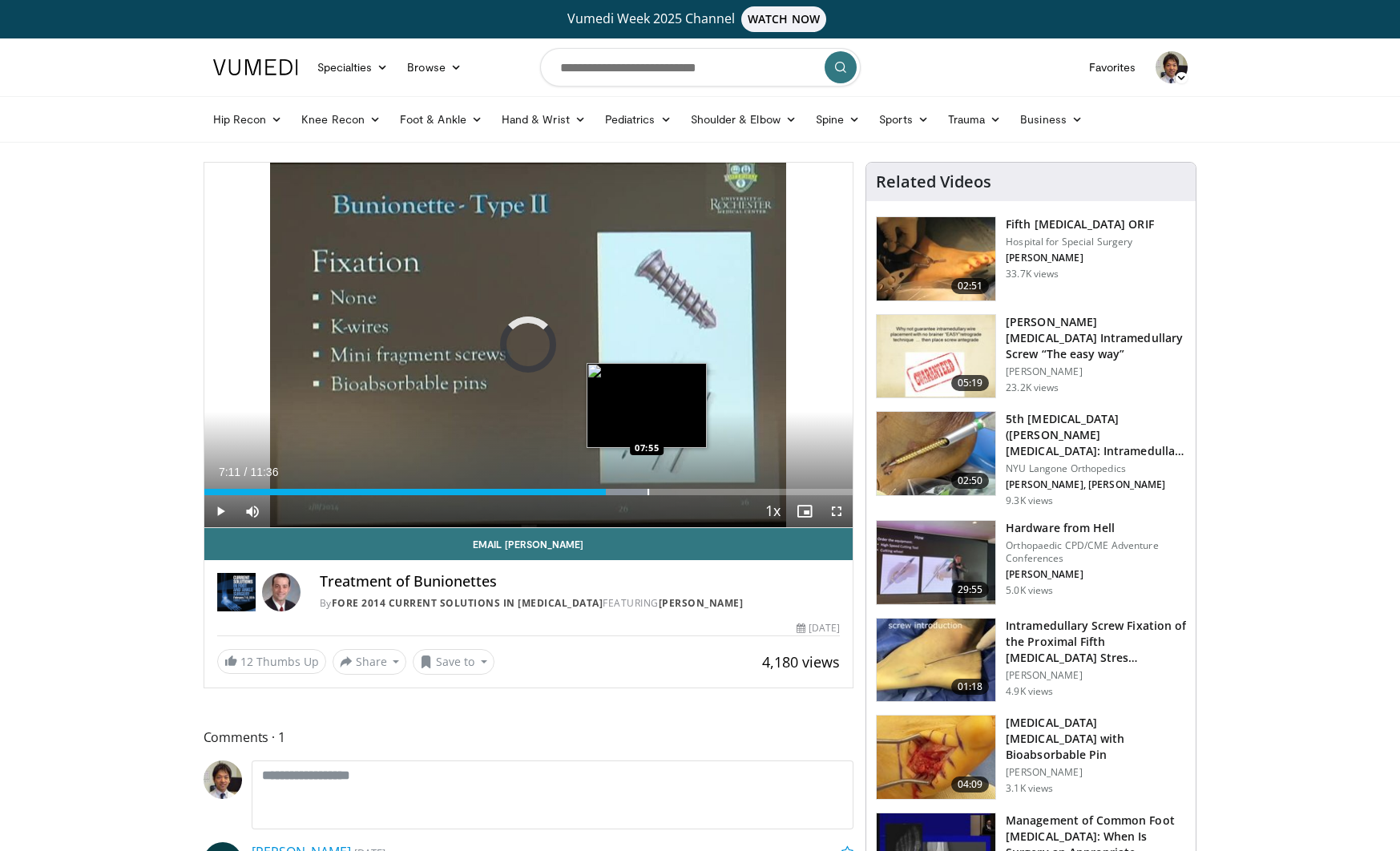
click at [648, 493] on div "Progress Bar" at bounding box center [649, 491] width 2 height 6
click at [681, 494] on div "Progress Bar" at bounding box center [682, 491] width 2 height 6
click at [720, 495] on div "Current Time 8:31 / Duration 11:36 Pause Skip Backward Skip Forward Mute Loaded…" at bounding box center [528, 511] width 649 height 32
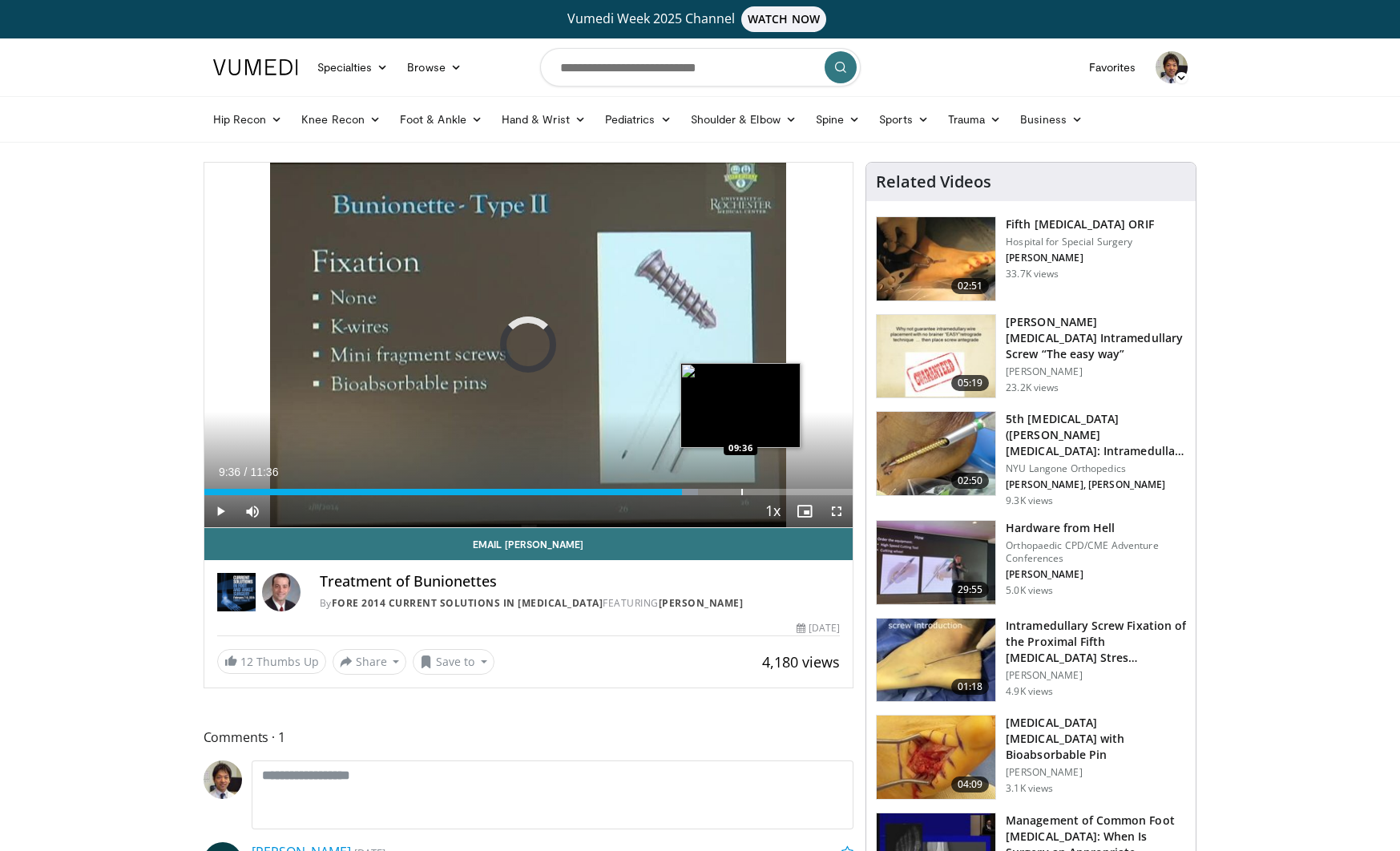
click at [741, 494] on div "Progress Bar" at bounding box center [742, 491] width 2 height 6
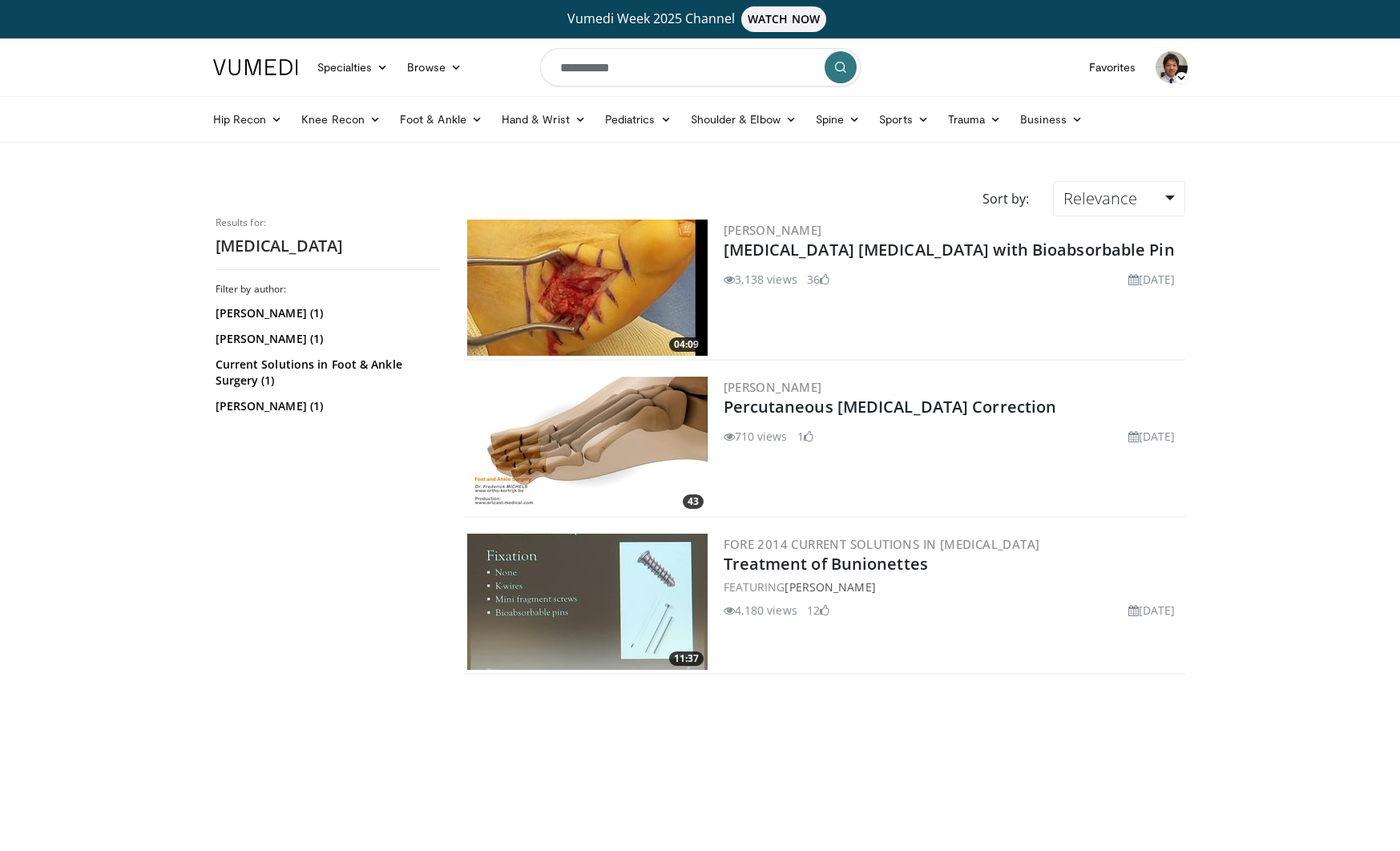
click at [594, 265] on img at bounding box center [588, 287] width 241 height 136
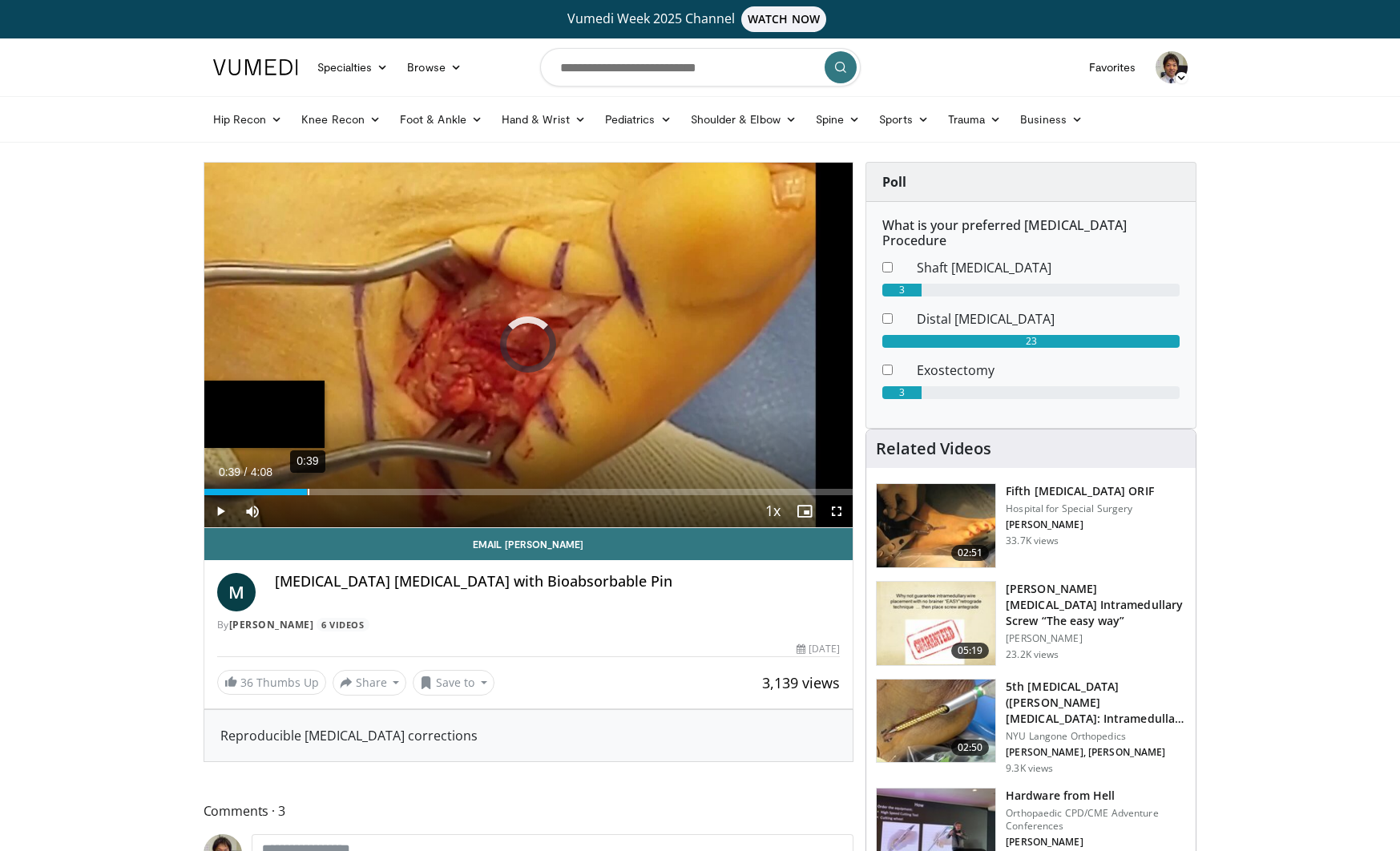
click at [308, 493] on div "0:39" at bounding box center [309, 491] width 2 height 6
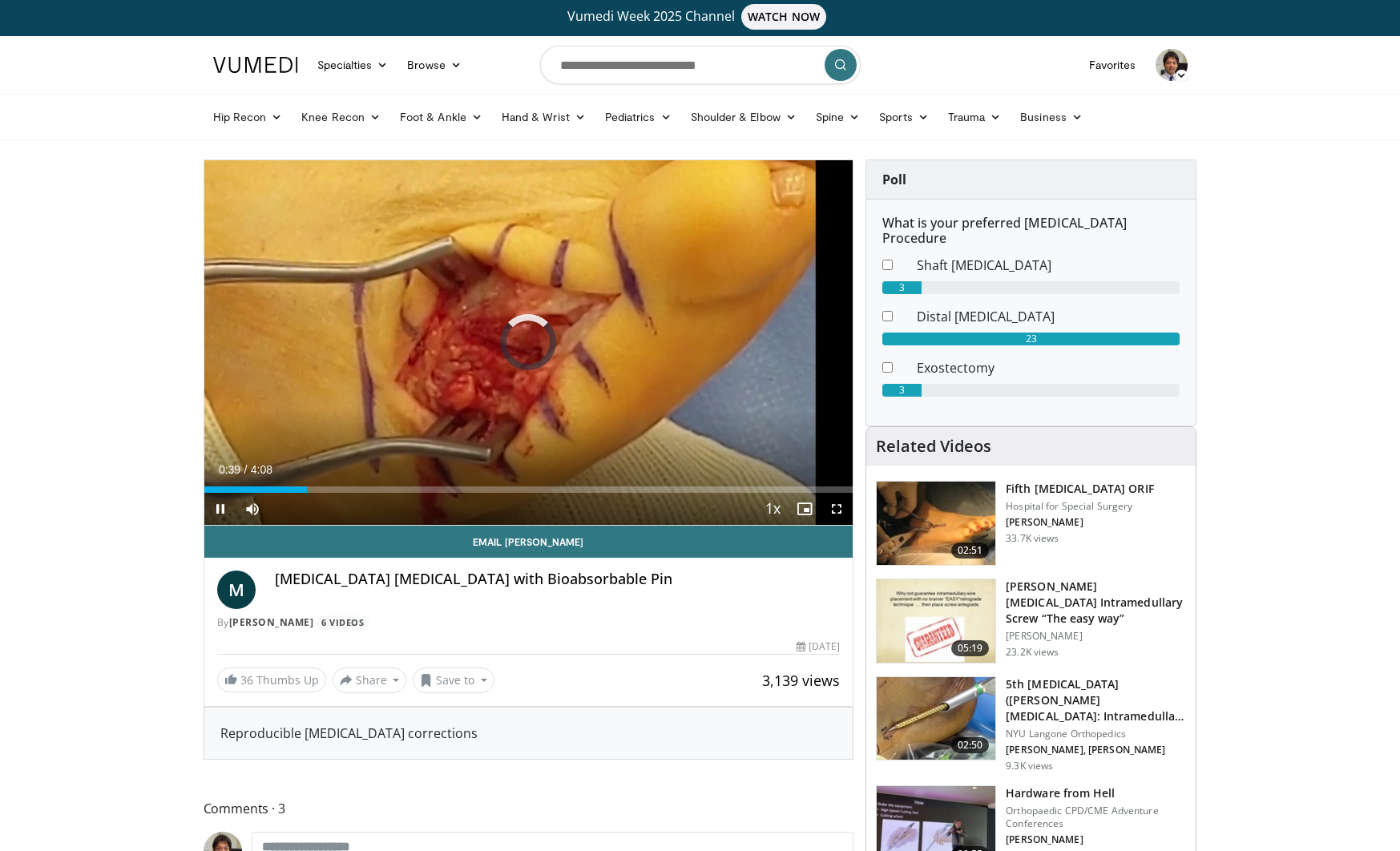
click at [353, 493] on div "Current Time 0:39 / Duration 4:08 Pause Skip Backward Skip Forward Mute Loaded …" at bounding box center [528, 509] width 649 height 32
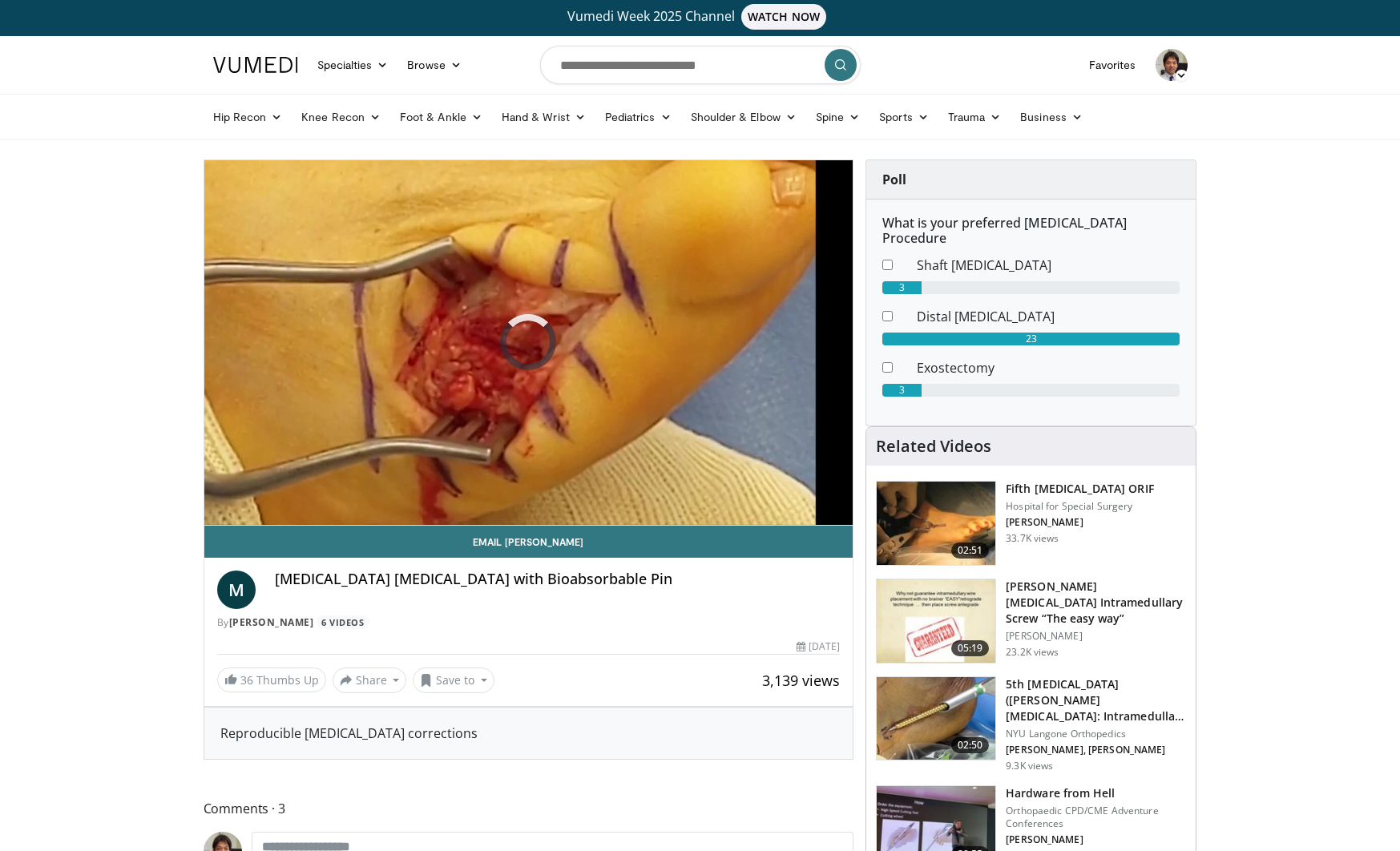
scroll to position [0, 0]
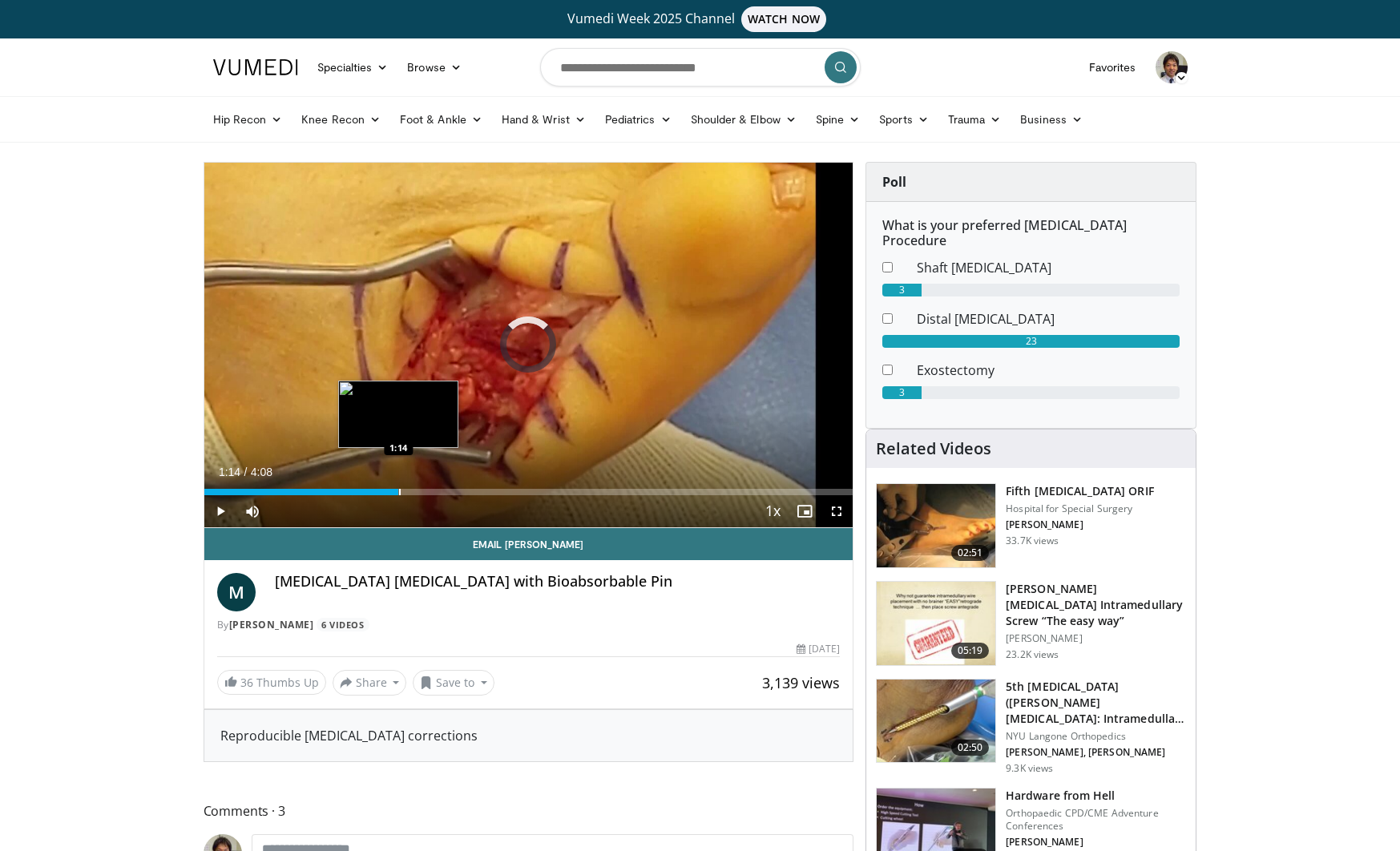
click at [399, 494] on div "Progress Bar" at bounding box center [400, 491] width 2 height 6
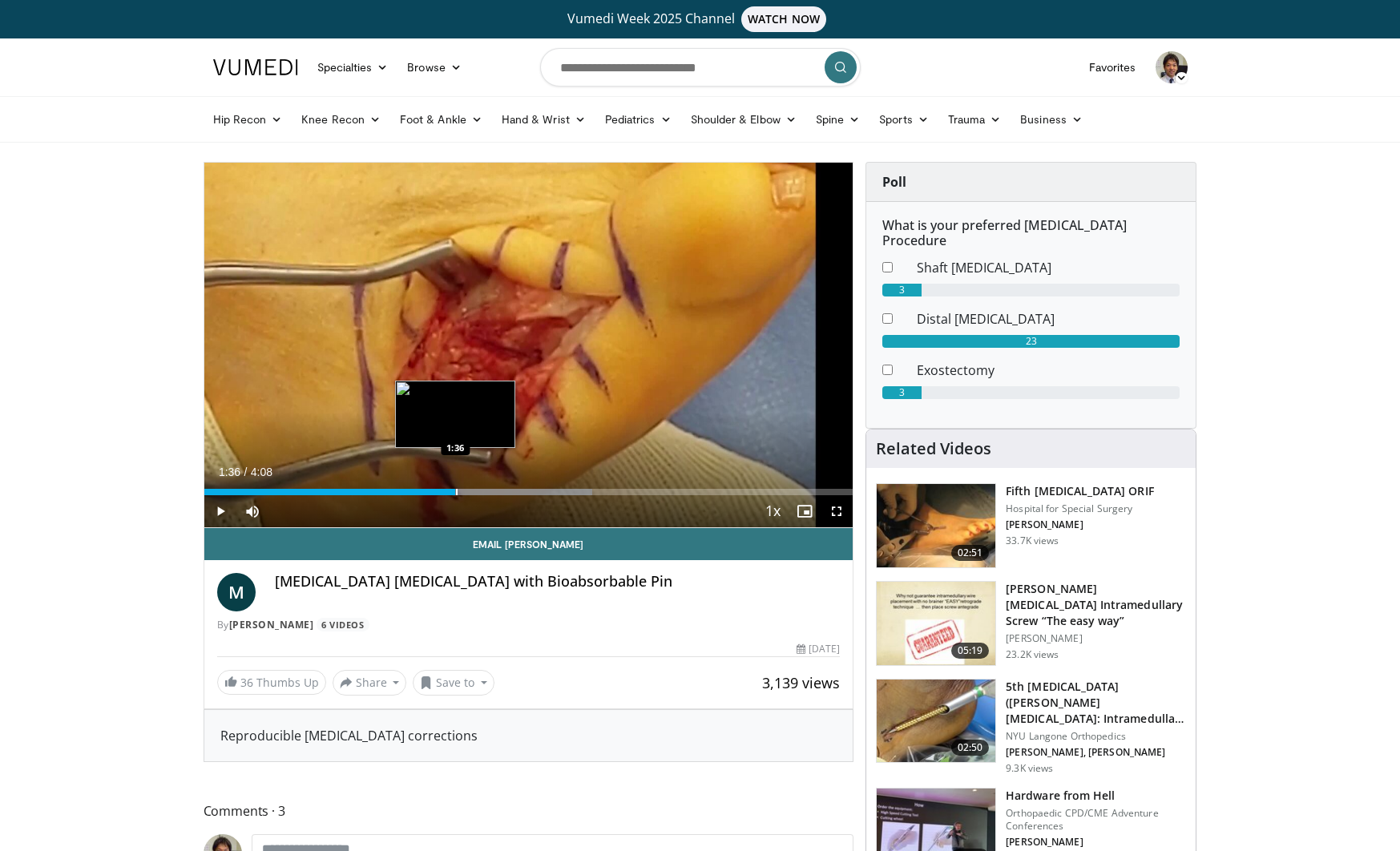
click at [455, 480] on div "Loaded : 59.87% 1:36 1:36" at bounding box center [528, 487] width 649 height 15
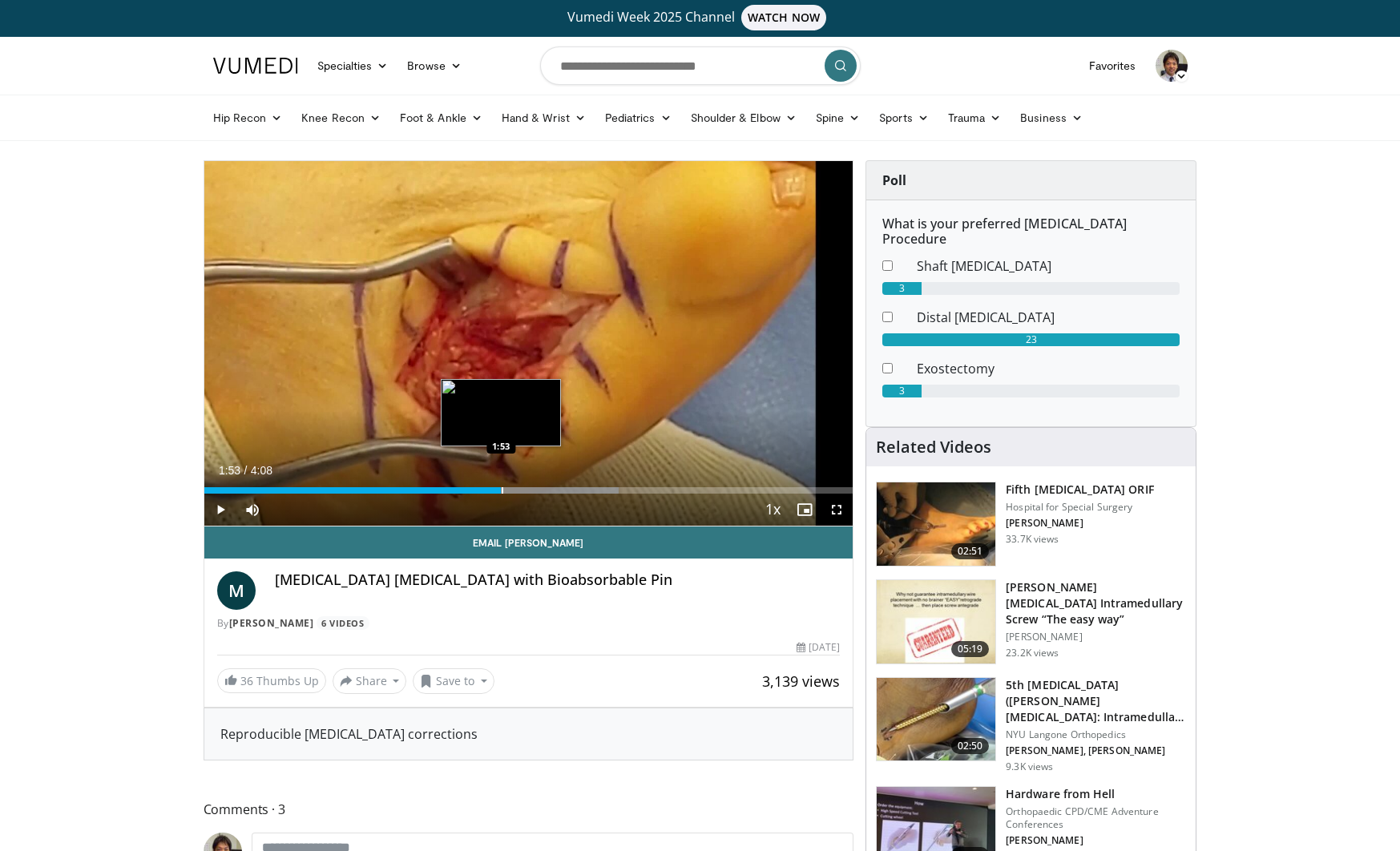
click at [501, 483] on div "Loaded : 63.86% 1:53 1:53" at bounding box center [528, 486] width 649 height 15
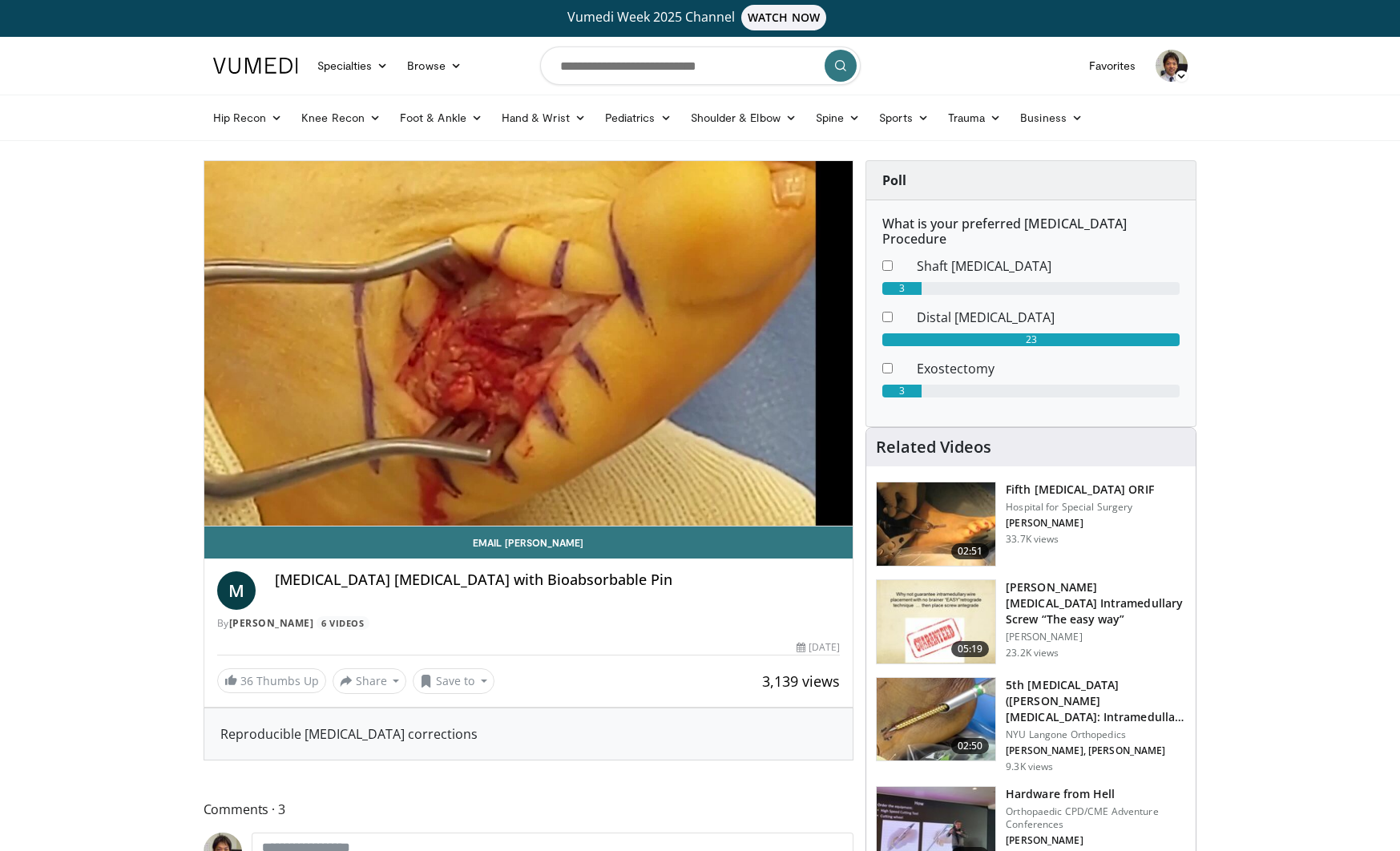
scroll to position [7, 0]
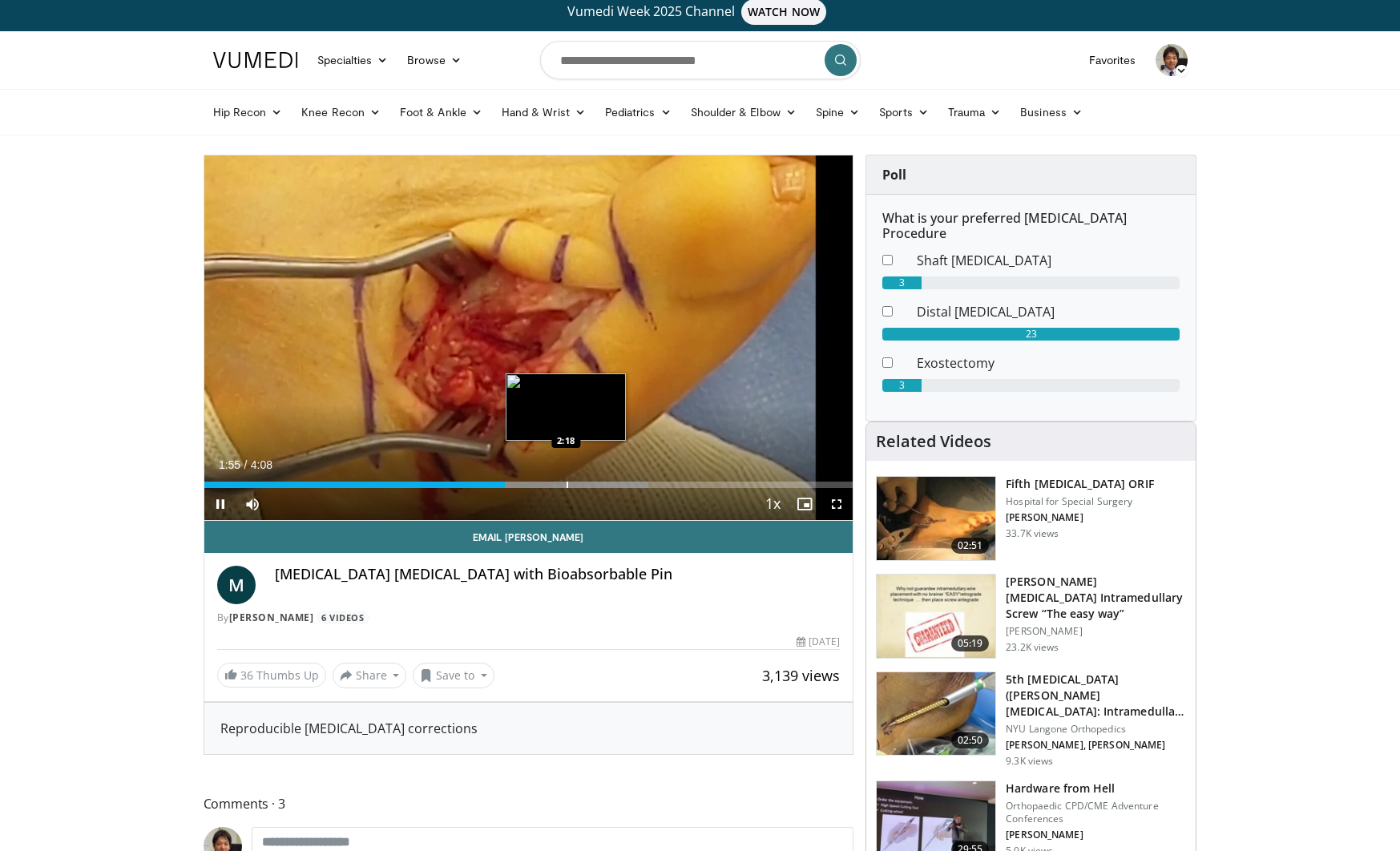
click at [565, 482] on div "Loaded : 68.48% 1:55 2:18" at bounding box center [528, 480] width 649 height 15
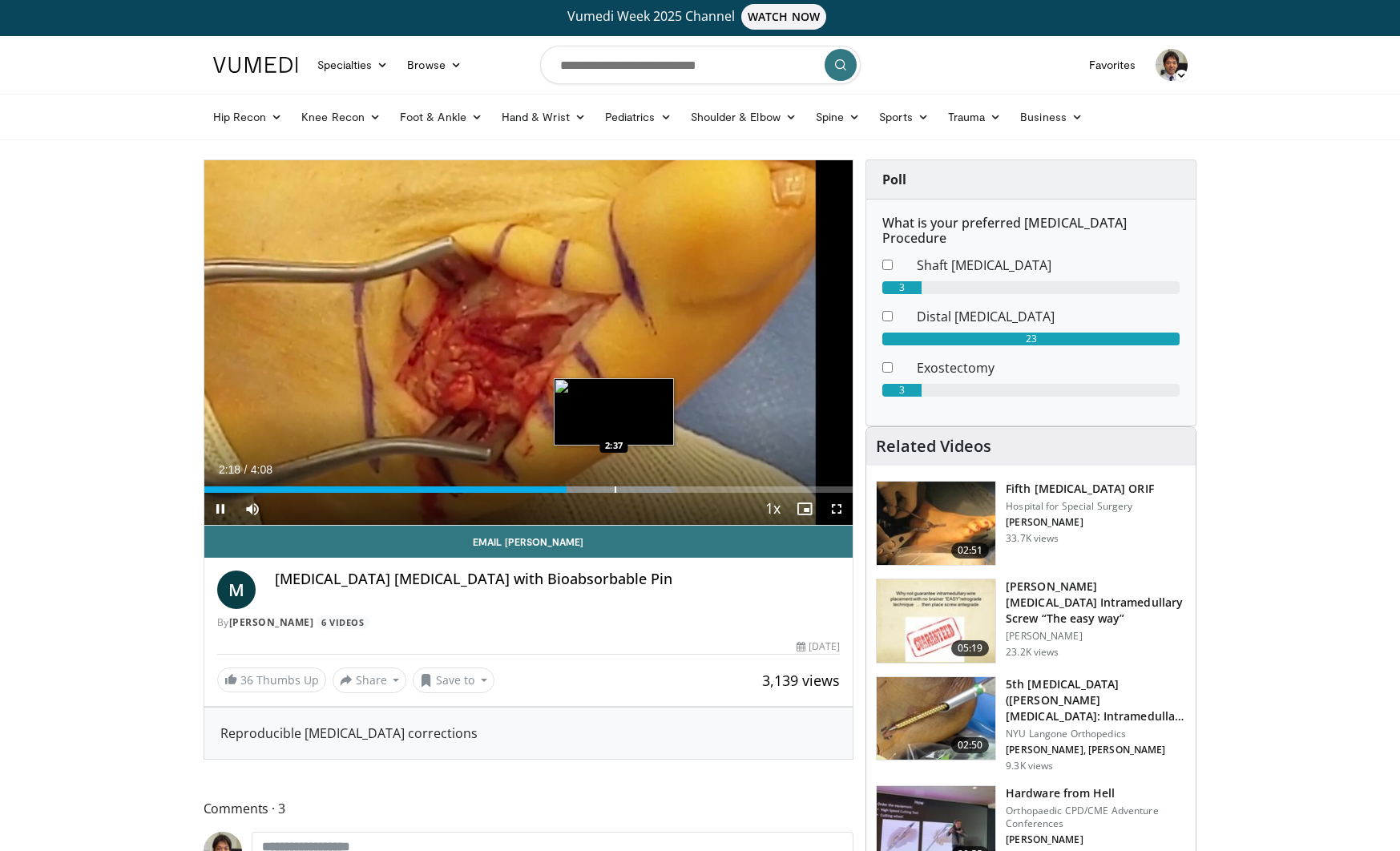
click at [613, 483] on div "Loaded : 72.51% 2:18 2:37" at bounding box center [528, 485] width 649 height 15
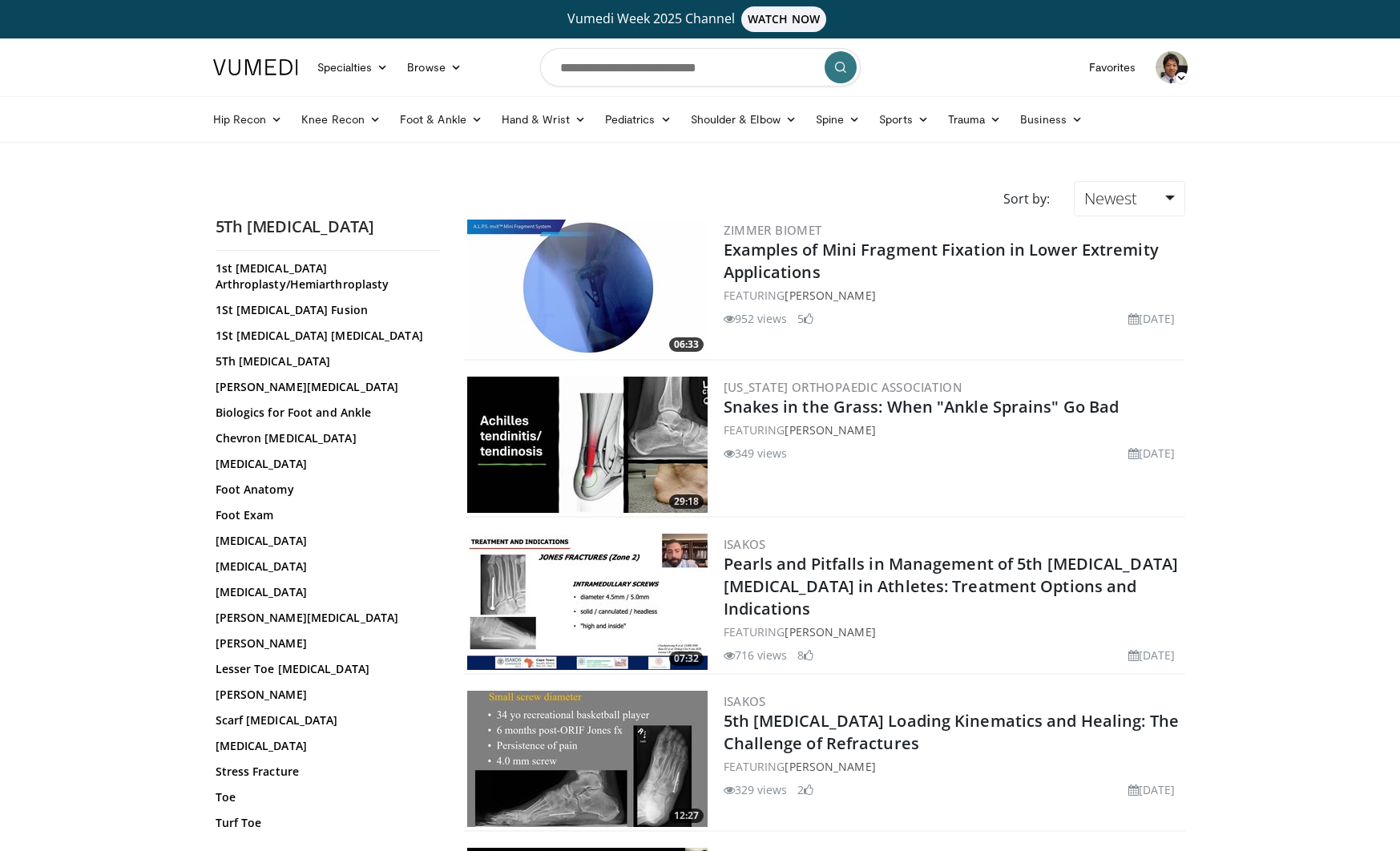
scroll to position [83, 0]
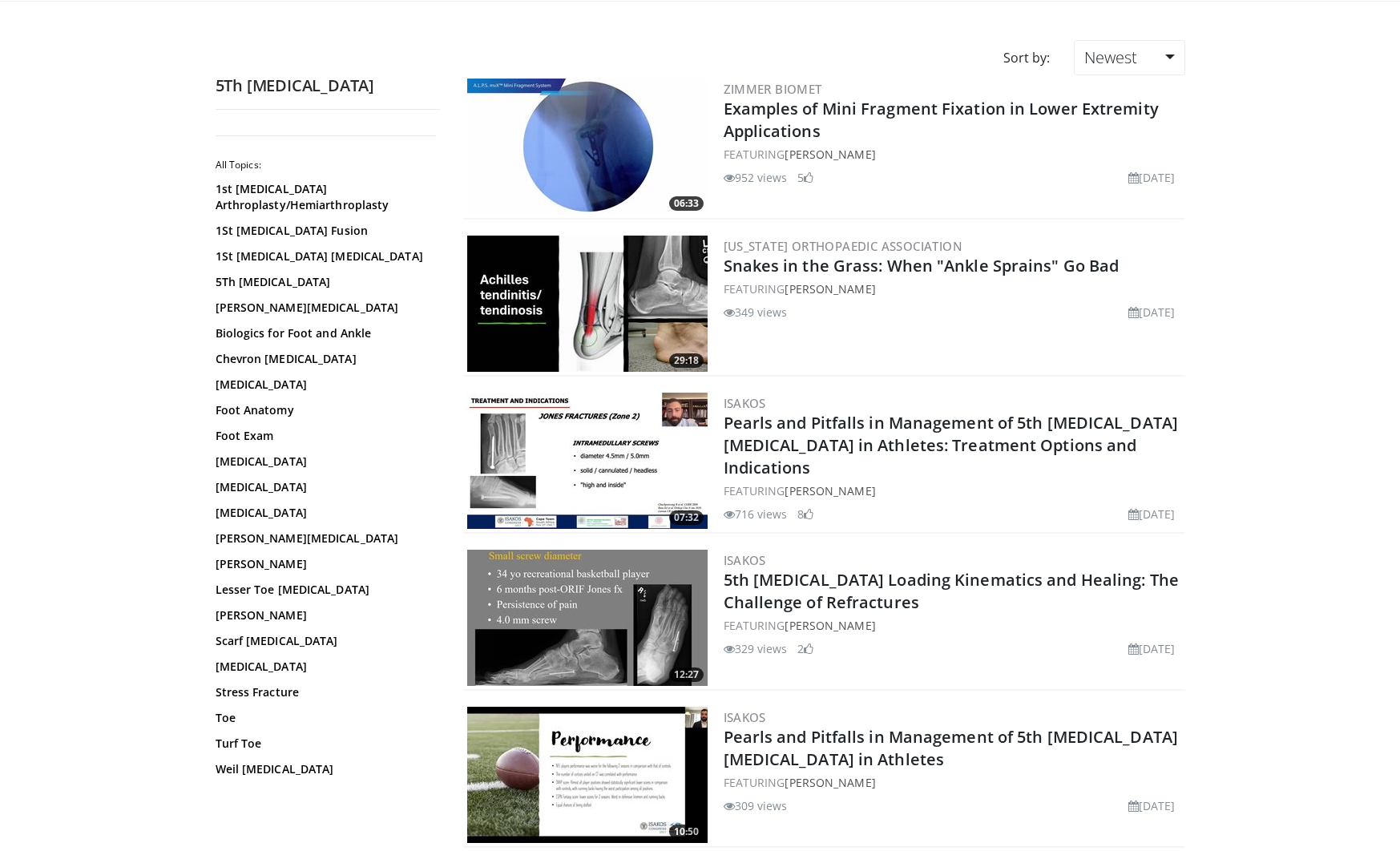
scroll to position [145, 0]
